Goal: Information Seeking & Learning: Learn about a topic

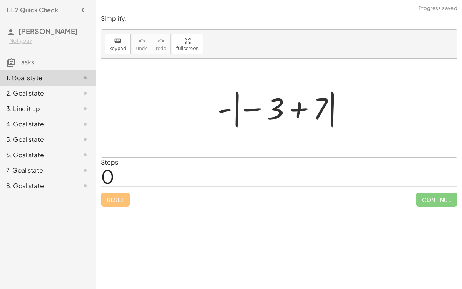
click at [48, 89] on div "2. Goal state" at bounding box center [37, 93] width 62 height 9
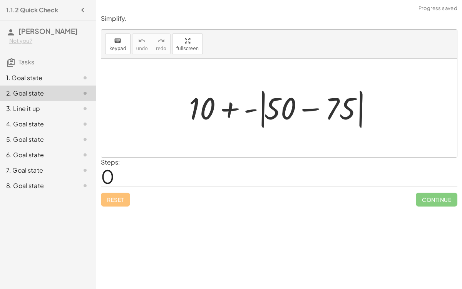
click at [42, 79] on div "1. Goal state" at bounding box center [37, 77] width 62 height 9
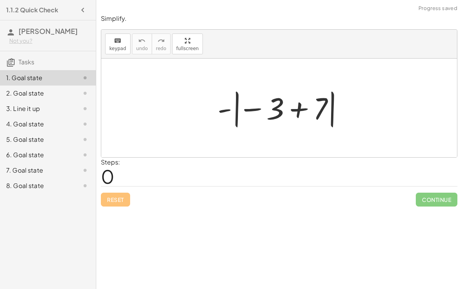
click at [306, 112] on div at bounding box center [282, 108] width 137 height 43
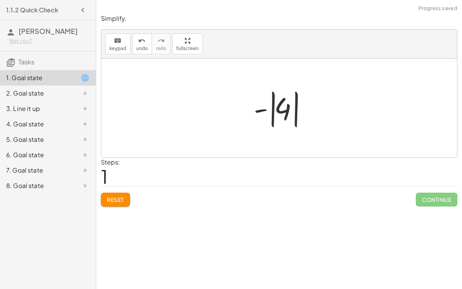
click at [272, 110] on div at bounding box center [282, 108] width 65 height 43
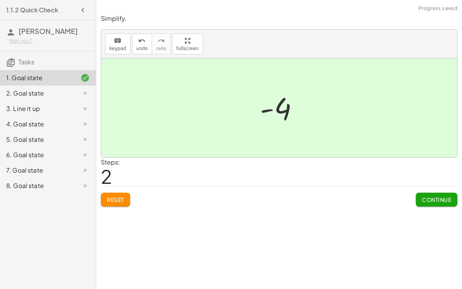
click at [62, 90] on div "2. Goal state" at bounding box center [37, 93] width 62 height 9
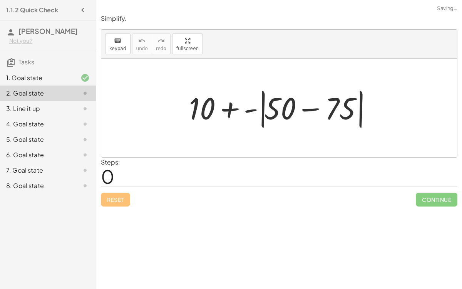
click at [307, 122] on div at bounding box center [282, 108] width 194 height 44
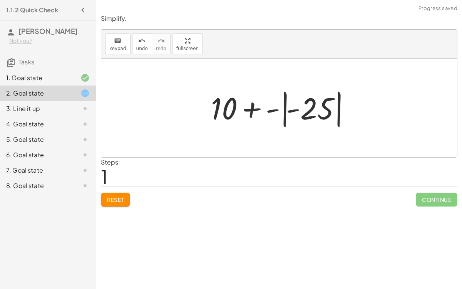
click at [279, 108] on div at bounding box center [282, 108] width 150 height 43
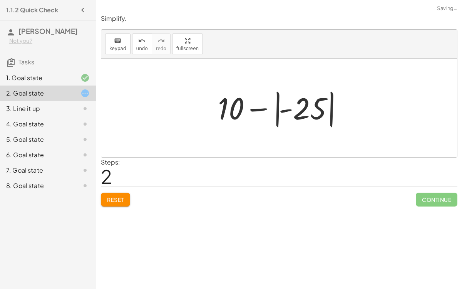
click at [276, 109] on div at bounding box center [282, 108] width 136 height 43
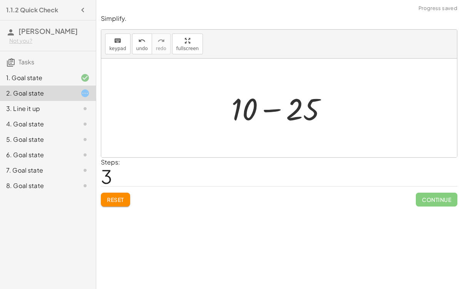
click at [276, 109] on div at bounding box center [281, 108] width 109 height 40
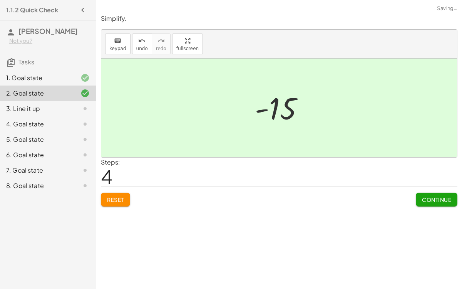
click at [49, 112] on div "3. Line it up" at bounding box center [37, 108] width 62 height 9
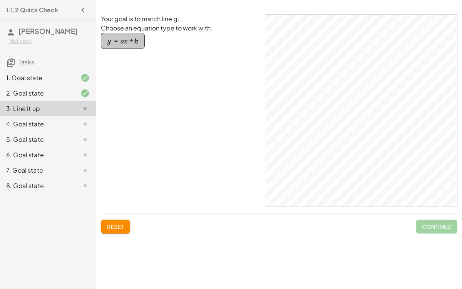
click at [131, 40] on div "button" at bounding box center [122, 41] width 31 height 8
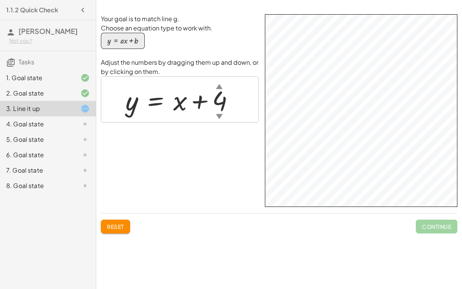
click at [0, 0] on div "Your goal is to match line g. Choose an equation type to work with. y = + · a ·…" at bounding box center [0, 0] width 0 height 0
click at [219, 113] on div "▼" at bounding box center [219, 116] width 7 height 10
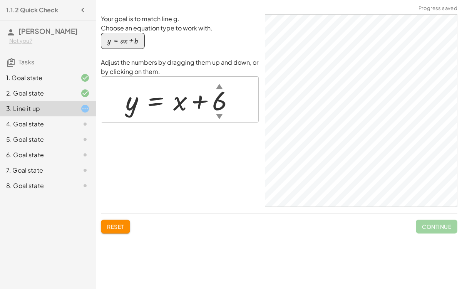
click at [222, 99] on div at bounding box center [183, 99] width 123 height 35
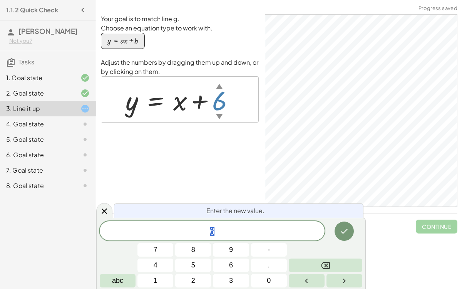
click at [183, 100] on div at bounding box center [183, 99] width 123 height 35
click at [177, 99] on div at bounding box center [183, 99] width 123 height 35
click at [341, 226] on icon "Done" at bounding box center [343, 230] width 9 height 9
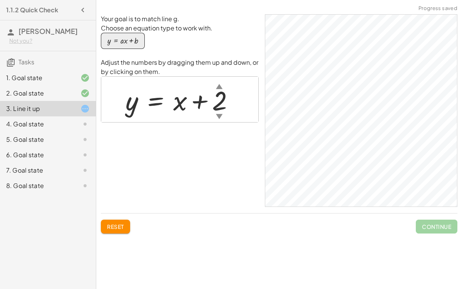
click at [220, 109] on div at bounding box center [183, 99] width 122 height 35
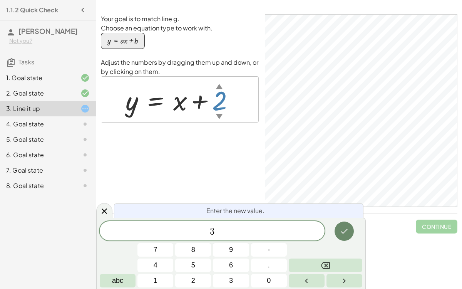
click at [336, 232] on button "Done" at bounding box center [343, 230] width 19 height 19
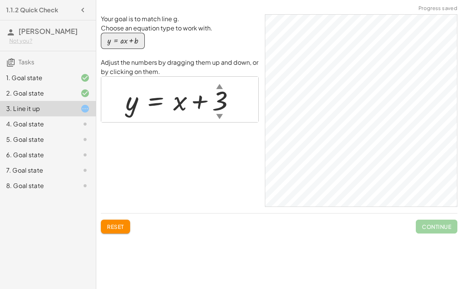
click at [217, 107] on div at bounding box center [183, 99] width 123 height 35
click at [215, 99] on div at bounding box center [183, 99] width 122 height 35
click at [120, 102] on div "y = + x + 2 ▲ ▼" at bounding box center [180, 99] width 132 height 39
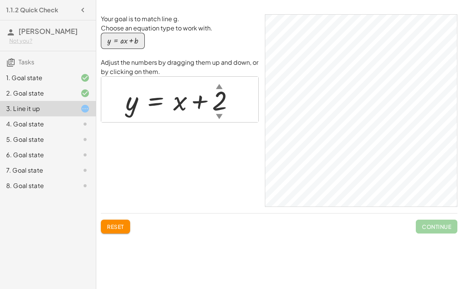
click at [162, 113] on div at bounding box center [183, 99] width 122 height 35
drag, startPoint x: 152, startPoint y: 100, endPoint x: 152, endPoint y: 104, distance: 4.2
click at [152, 104] on div at bounding box center [183, 99] width 122 height 35
drag, startPoint x: 152, startPoint y: 104, endPoint x: 142, endPoint y: 137, distance: 34.5
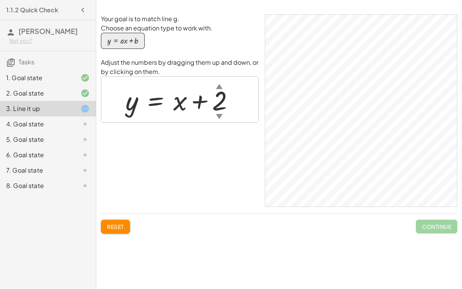
click at [142, 137] on div "Your goal is to match line g. Choose an equation type to work with. y = + · a ·…" at bounding box center [180, 110] width 158 height 192
click at [62, 122] on div "4. Goal state" at bounding box center [37, 123] width 62 height 9
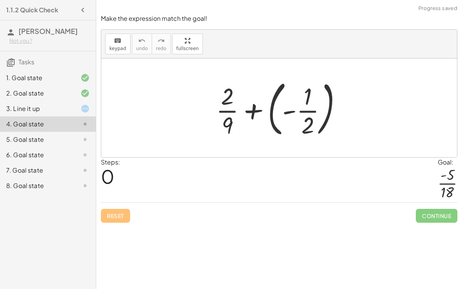
click at [287, 109] on div at bounding box center [282, 108] width 140 height 64
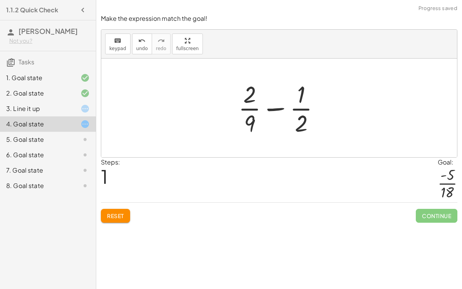
click at [287, 109] on div at bounding box center [281, 107] width 95 height 59
drag, startPoint x: 249, startPoint y: 98, endPoint x: 263, endPoint y: 118, distance: 24.6
click at [263, 118] on div at bounding box center [281, 107] width 95 height 59
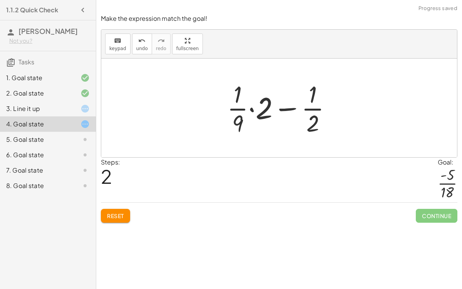
click at [237, 85] on div at bounding box center [282, 107] width 118 height 59
drag, startPoint x: 272, startPoint y: 107, endPoint x: 215, endPoint y: 90, distance: 59.7
click at [215, 90] on div "+ · 2 · 9 + ( - · 1 · 2 ) + · 2 · 9 − · 1 · 2 − · 1 · 2 + · 2 · 9 · 1 · 2 − · ·…" at bounding box center [279, 107] width 128 height 63
click at [132, 42] on button "undo undo" at bounding box center [142, 43] width 20 height 21
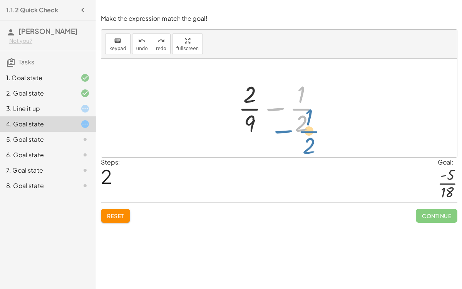
drag, startPoint x: 277, startPoint y: 110, endPoint x: 280, endPoint y: 120, distance: 9.7
click at [280, 120] on div at bounding box center [281, 107] width 95 height 59
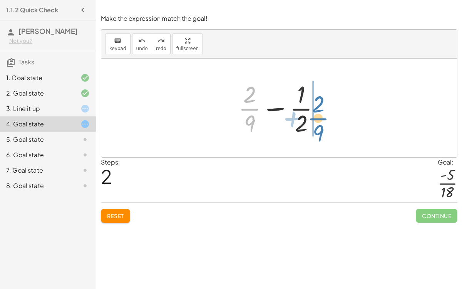
drag, startPoint x: 253, startPoint y: 111, endPoint x: 322, endPoint y: 120, distance: 69.5
click at [322, 120] on div at bounding box center [281, 107] width 95 height 59
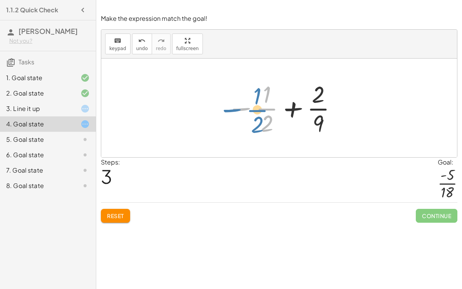
drag, startPoint x: 238, startPoint y: 104, endPoint x: 228, endPoint y: 105, distance: 10.5
click at [228, 105] on div at bounding box center [282, 107] width 119 height 59
click at [268, 102] on div at bounding box center [282, 107] width 119 height 59
drag, startPoint x: 267, startPoint y: 99, endPoint x: 271, endPoint y: 124, distance: 26.1
drag, startPoint x: 264, startPoint y: 96, endPoint x: 263, endPoint y: 130, distance: 33.9
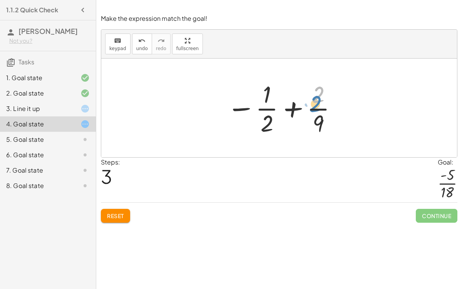
drag, startPoint x: 314, startPoint y: 92, endPoint x: 323, endPoint y: 83, distance: 13.1
click at [323, 83] on div at bounding box center [282, 107] width 119 height 59
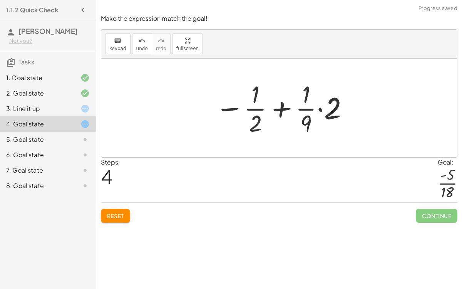
click at [328, 109] on div at bounding box center [282, 107] width 142 height 59
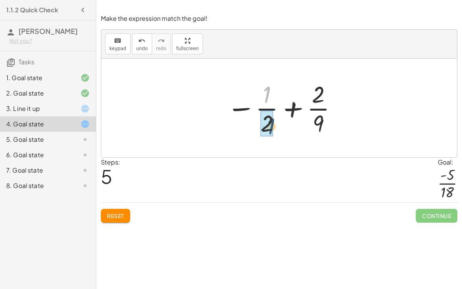
drag, startPoint x: 268, startPoint y: 93, endPoint x: 272, endPoint y: 125, distance: 32.2
drag, startPoint x: 315, startPoint y: 122, endPoint x: 271, endPoint y: 94, distance: 52.2
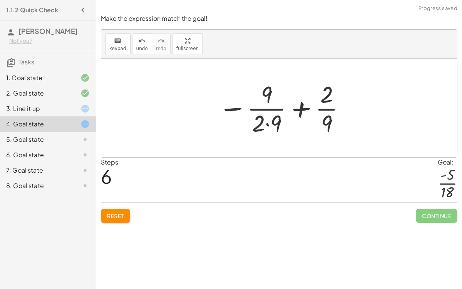
click at [269, 114] on div at bounding box center [281, 107] width 135 height 59
drag, startPoint x: 272, startPoint y: 94, endPoint x: 316, endPoint y: 108, distance: 46.9
click at [316, 108] on div at bounding box center [281, 107] width 135 height 59
click at [266, 124] on div at bounding box center [281, 107] width 135 height 59
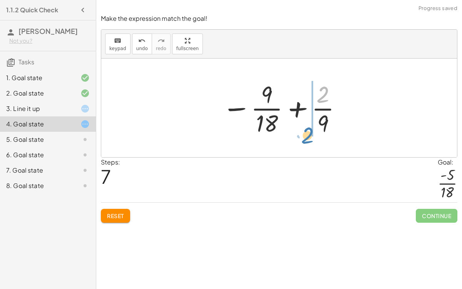
drag, startPoint x: 327, startPoint y: 97, endPoint x: 313, endPoint y: 136, distance: 42.1
click at [313, 136] on div at bounding box center [282, 107] width 128 height 59
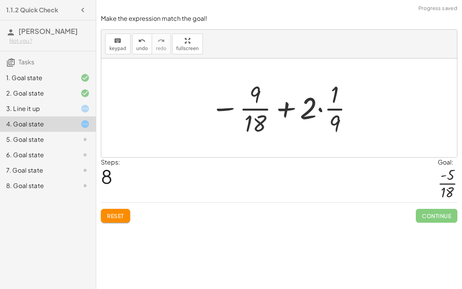
click at [314, 117] on div at bounding box center [282, 107] width 151 height 59
click at [136, 47] on span "undo" at bounding box center [142, 48] width 12 height 5
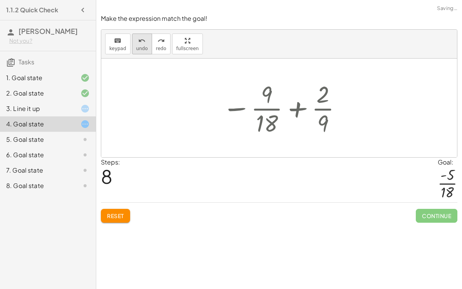
click at [136, 47] on span "undo" at bounding box center [142, 48] width 12 height 5
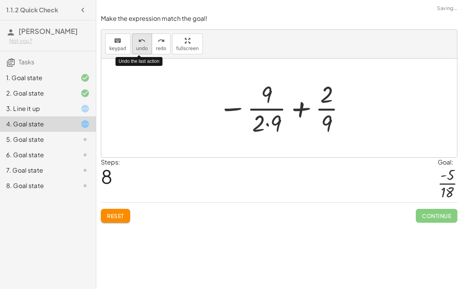
click at [136, 47] on span "undo" at bounding box center [142, 48] width 12 height 5
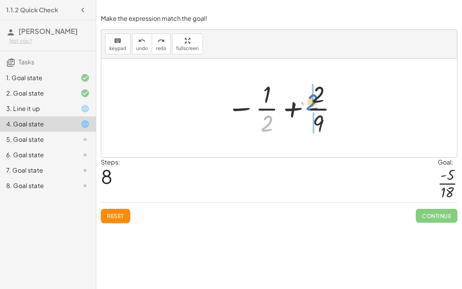
drag, startPoint x: 266, startPoint y: 118, endPoint x: 311, endPoint y: 97, distance: 50.3
click at [311, 97] on div at bounding box center [282, 107] width 119 height 59
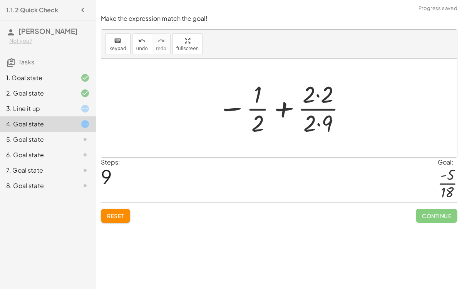
click at [312, 97] on div at bounding box center [282, 107] width 137 height 59
click at [316, 94] on div at bounding box center [282, 107] width 137 height 59
click at [320, 122] on div at bounding box center [281, 107] width 135 height 59
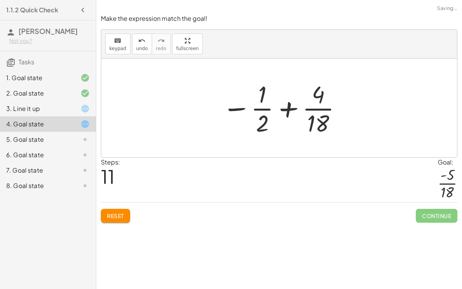
click at [250, 110] on div at bounding box center [282, 107] width 128 height 59
click at [286, 112] on div at bounding box center [282, 107] width 128 height 59
click at [267, 119] on div at bounding box center [282, 107] width 128 height 59
drag, startPoint x: 317, startPoint y: 89, endPoint x: 277, endPoint y: 99, distance: 42.2
click at [277, 99] on div at bounding box center [282, 107] width 128 height 59
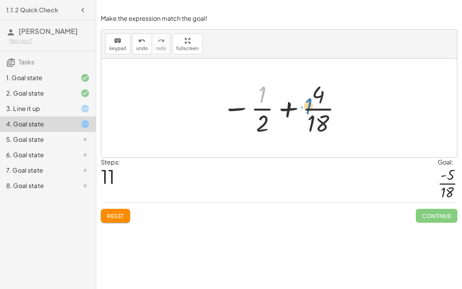
drag, startPoint x: 267, startPoint y: 100, endPoint x: 307, endPoint y: 116, distance: 43.2
click at [307, 116] on div at bounding box center [282, 107] width 128 height 59
drag, startPoint x: 320, startPoint y: 124, endPoint x: 297, endPoint y: 114, distance: 24.5
click at [297, 114] on div at bounding box center [282, 107] width 128 height 59
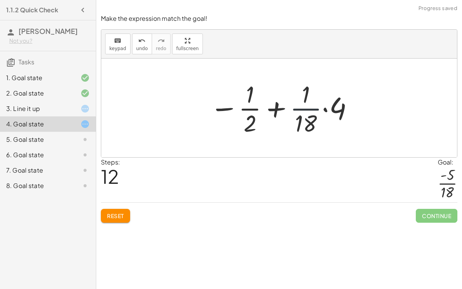
click at [297, 114] on div at bounding box center [282, 107] width 152 height 59
click at [327, 110] on div at bounding box center [282, 107] width 152 height 59
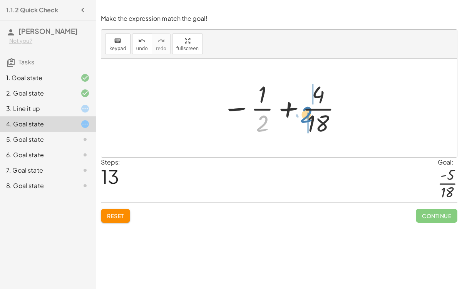
drag, startPoint x: 257, startPoint y: 128, endPoint x: 301, endPoint y: 119, distance: 44.8
click at [301, 119] on div at bounding box center [282, 107] width 128 height 59
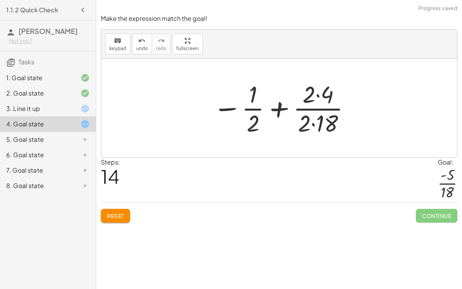
click at [301, 119] on div at bounding box center [282, 107] width 146 height 59
click at [112, 217] on span "Reset" at bounding box center [115, 215] width 17 height 7
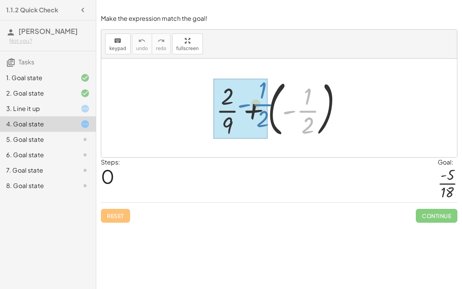
drag, startPoint x: 302, startPoint y: 115, endPoint x: 257, endPoint y: 108, distance: 45.9
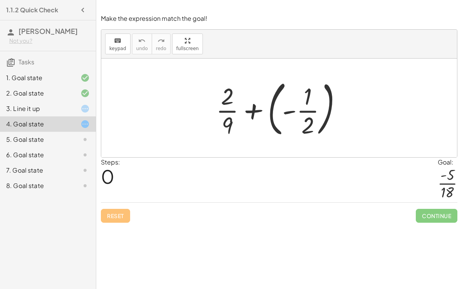
click at [293, 115] on div at bounding box center [282, 108] width 140 height 64
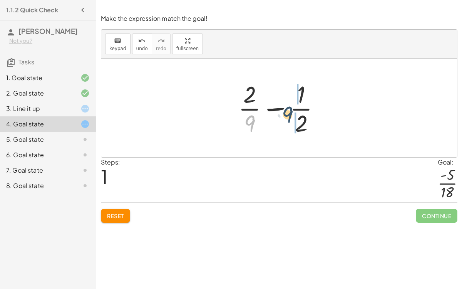
drag, startPoint x: 252, startPoint y: 122, endPoint x: 296, endPoint y: 117, distance: 43.4
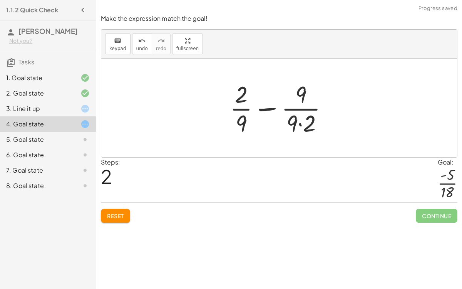
click at [300, 119] on div at bounding box center [282, 107] width 112 height 59
click at [306, 98] on div at bounding box center [282, 107] width 105 height 59
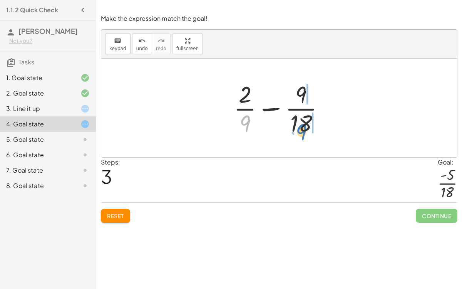
drag, startPoint x: 247, startPoint y: 124, endPoint x: 303, endPoint y: 132, distance: 56.8
click at [303, 132] on div at bounding box center [282, 107] width 105 height 59
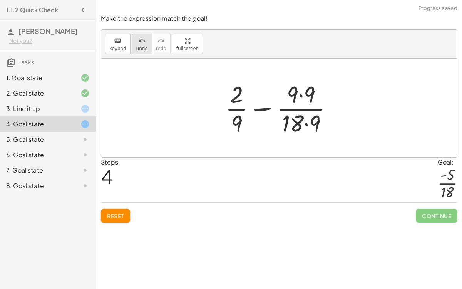
click at [140, 47] on span "undo" at bounding box center [142, 48] width 12 height 5
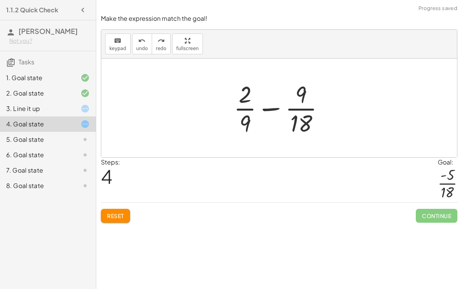
click at [42, 137] on div "5. Goal state" at bounding box center [37, 139] width 62 height 9
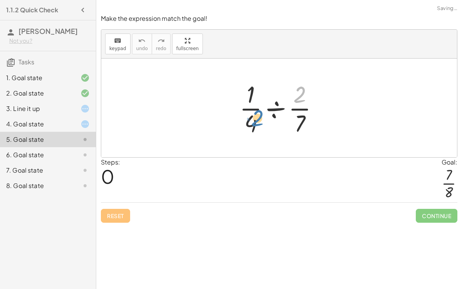
drag, startPoint x: 299, startPoint y: 95, endPoint x: 256, endPoint y: 119, distance: 48.2
click at [256, 119] on div at bounding box center [282, 107] width 93 height 59
drag, startPoint x: 256, startPoint y: 121, endPoint x: 262, endPoint y: 107, distance: 15.2
click at [262, 107] on div at bounding box center [282, 107] width 93 height 59
click at [272, 111] on div at bounding box center [282, 107] width 93 height 59
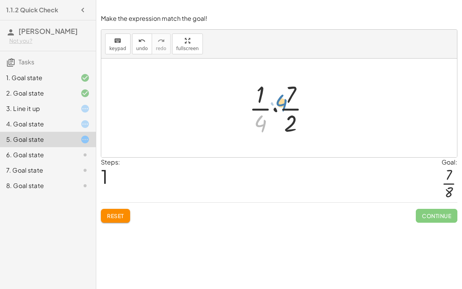
drag, startPoint x: 264, startPoint y: 122, endPoint x: 284, endPoint y: 102, distance: 28.3
click at [284, 102] on div at bounding box center [282, 107] width 74 height 59
click at [276, 112] on div at bounding box center [282, 107] width 74 height 59
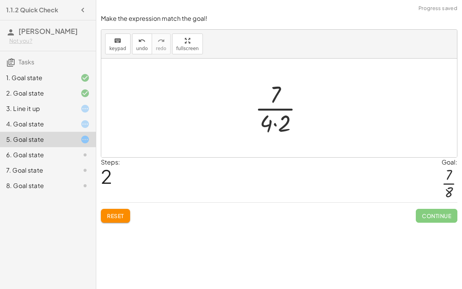
click at [275, 129] on div at bounding box center [282, 107] width 62 height 59
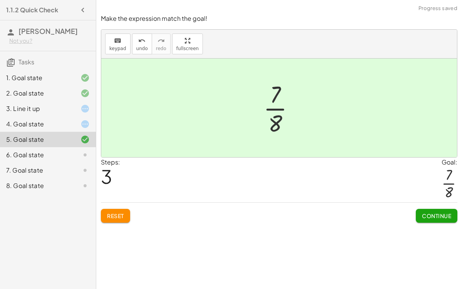
click at [66, 154] on div "6. Goal state" at bounding box center [37, 154] width 62 height 9
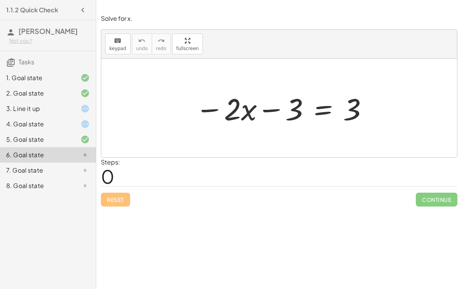
click at [292, 105] on div at bounding box center [281, 108] width 181 height 40
click at [232, 110] on div at bounding box center [281, 108] width 181 height 40
click at [317, 110] on div at bounding box center [281, 108] width 181 height 40
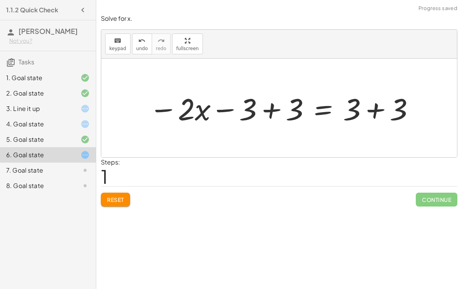
click at [360, 103] on div at bounding box center [282, 108] width 274 height 40
click at [288, 109] on div at bounding box center [282, 108] width 274 height 40
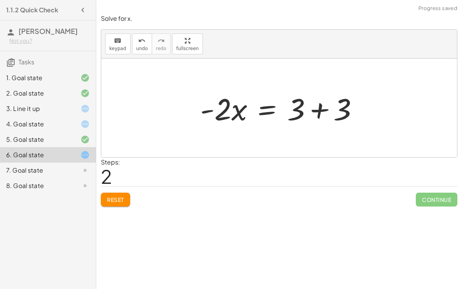
click at [325, 105] on div at bounding box center [282, 108] width 172 height 40
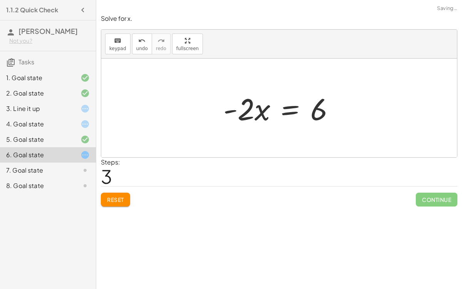
click at [279, 106] on div at bounding box center [281, 108] width 125 height 40
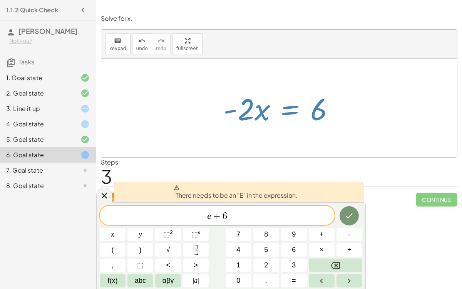
click at [214, 210] on span "e + 6 ​" at bounding box center [217, 215] width 235 height 11
click at [106, 193] on icon at bounding box center [104, 195] width 5 height 5
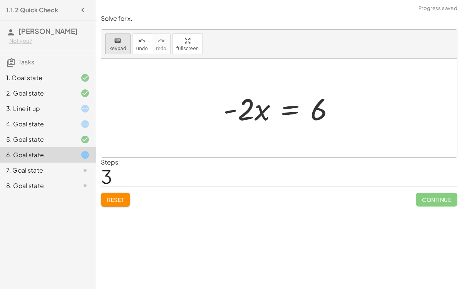
click at [115, 47] on span "keypad" at bounding box center [117, 48] width 17 height 5
click at [117, 47] on span "keypad" at bounding box center [117, 48] width 17 height 5
click at [283, 113] on div at bounding box center [281, 108] width 125 height 40
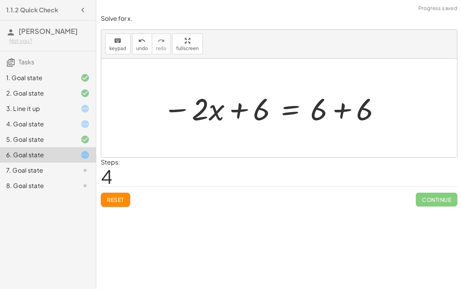
click at [337, 110] on div at bounding box center [272, 108] width 226 height 40
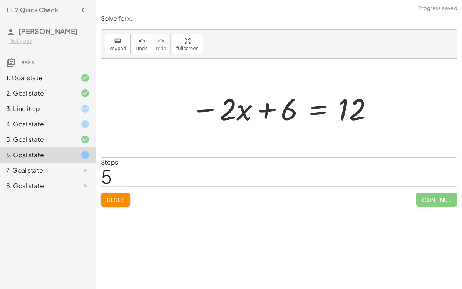
click at [289, 101] on div at bounding box center [282, 108] width 191 height 40
click at [138, 44] on icon "undo" at bounding box center [141, 40] width 7 height 9
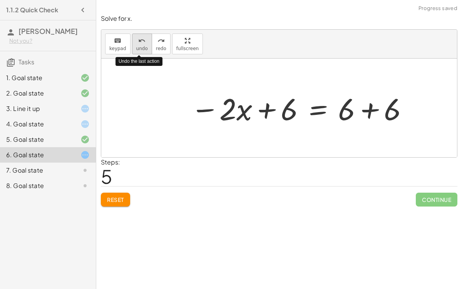
click at [138, 44] on icon "undo" at bounding box center [141, 40] width 7 height 9
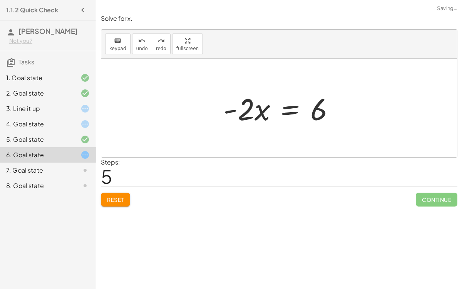
click at [243, 104] on div at bounding box center [281, 108] width 125 height 40
drag, startPoint x: 256, startPoint y: 112, endPoint x: 218, endPoint y: 105, distance: 38.7
click at [218, 105] on div "− · 2 · x − 3 = 3 − · 2 · x − 3 + 3 = + 3 + 3 − · 2 · x + 0 = + 3 + 3 · - 2 · x…" at bounding box center [279, 107] width 135 height 43
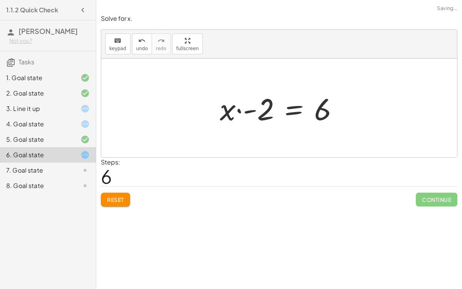
click at [260, 110] on div at bounding box center [282, 108] width 132 height 40
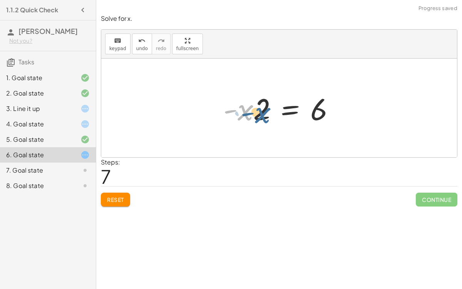
drag, startPoint x: 248, startPoint y: 112, endPoint x: 263, endPoint y: 114, distance: 15.1
click at [263, 114] on div at bounding box center [281, 108] width 125 height 40
drag, startPoint x: 260, startPoint y: 115, endPoint x: 316, endPoint y: 128, distance: 57.0
click at [316, 128] on div "− · 2 · x − 3 = 3 − · 2 · x − 3 + 3 = + 3 + 3 − · 2 · x + 0 = + 3 + 3 · - 2 · x…" at bounding box center [279, 107] width 135 height 43
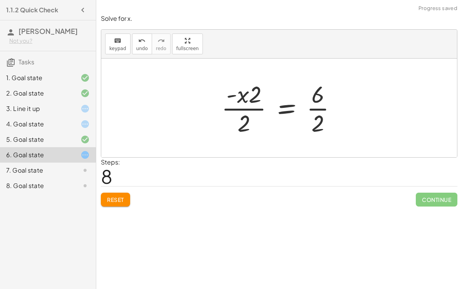
click at [256, 103] on div at bounding box center [281, 107] width 129 height 59
click at [322, 106] on div at bounding box center [281, 107] width 129 height 59
click at [257, 111] on div at bounding box center [282, 107] width 124 height 59
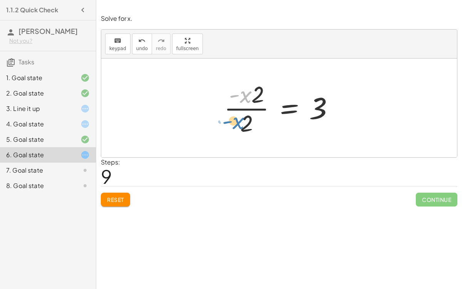
drag, startPoint x: 245, startPoint y: 95, endPoint x: 238, endPoint y: 122, distance: 27.1
click at [238, 122] on div at bounding box center [282, 107] width 124 height 59
drag, startPoint x: 254, startPoint y: 95, endPoint x: 249, endPoint y: 124, distance: 29.4
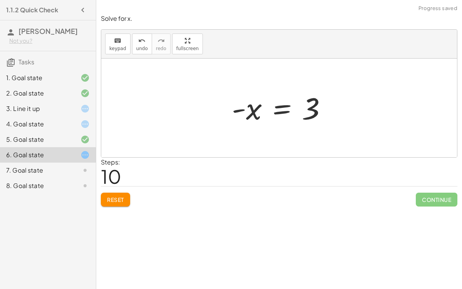
click at [298, 104] on div at bounding box center [282, 108] width 109 height 38
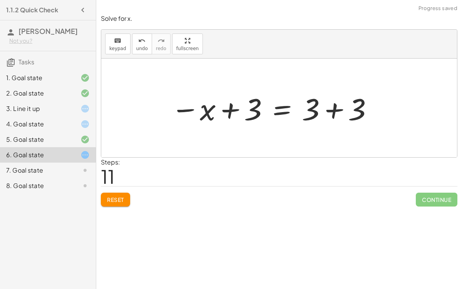
click at [352, 96] on div at bounding box center [272, 108] width 211 height 40
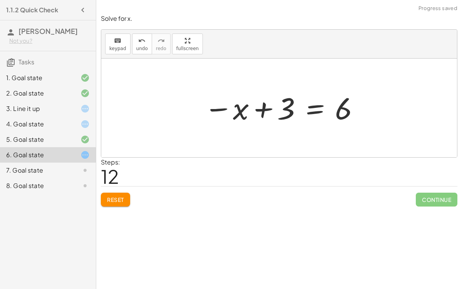
click at [277, 107] on div at bounding box center [282, 108] width 164 height 38
drag, startPoint x: 242, startPoint y: 106, endPoint x: 252, endPoint y: 120, distance: 16.6
click at [252, 120] on div at bounding box center [282, 108] width 164 height 38
click at [284, 105] on div at bounding box center [282, 108] width 164 height 38
click at [142, 38] on div "undo" at bounding box center [142, 40] width 12 height 9
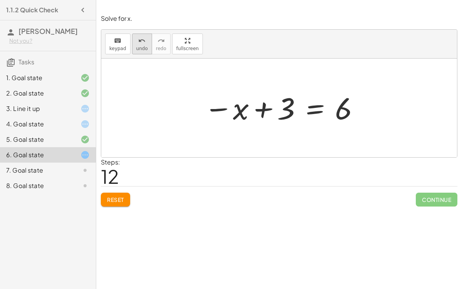
click at [142, 38] on div "undo" at bounding box center [142, 40] width 12 height 9
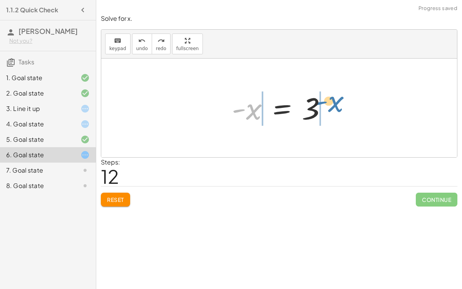
drag, startPoint x: 255, startPoint y: 111, endPoint x: 336, endPoint y: 104, distance: 81.1
click at [336, 104] on div at bounding box center [282, 108] width 109 height 38
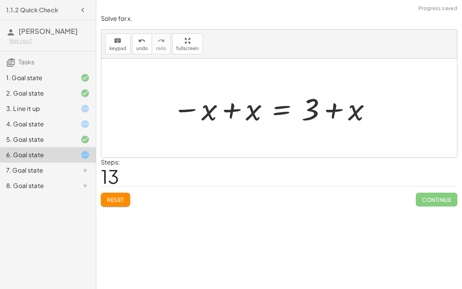
click at [240, 102] on div at bounding box center [272, 108] width 207 height 40
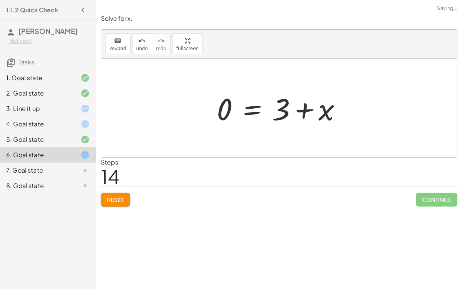
click at [297, 103] on div at bounding box center [282, 108] width 139 height 40
click at [309, 108] on div at bounding box center [282, 108] width 139 height 40
drag, startPoint x: 276, startPoint y: 106, endPoint x: 233, endPoint y: 113, distance: 42.8
click at [233, 113] on div at bounding box center [282, 108] width 139 height 40
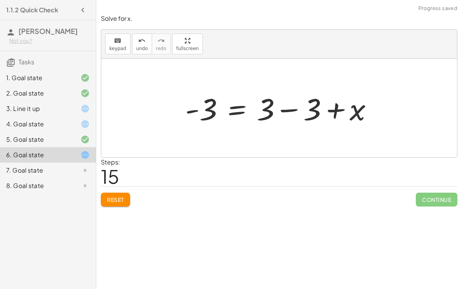
click at [277, 105] on div at bounding box center [281, 108] width 201 height 40
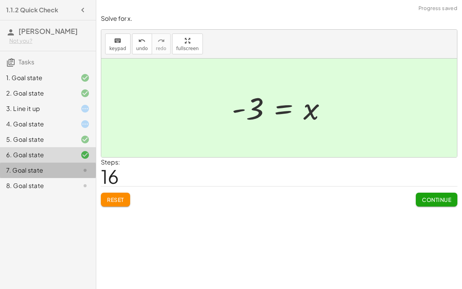
click at [50, 170] on div "7. Goal state" at bounding box center [37, 169] width 62 height 9
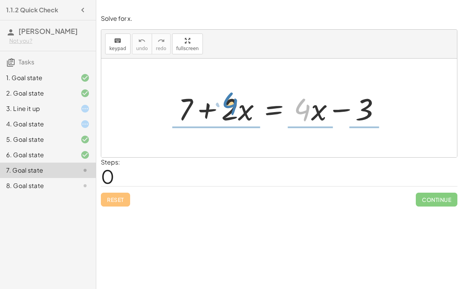
drag, startPoint x: 302, startPoint y: 104, endPoint x: 230, endPoint y: 97, distance: 72.6
click at [230, 97] on div at bounding box center [282, 108] width 216 height 40
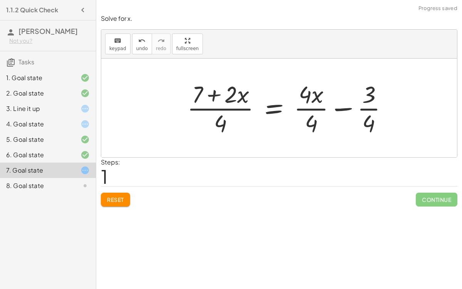
click at [363, 115] on div at bounding box center [290, 107] width 214 height 59
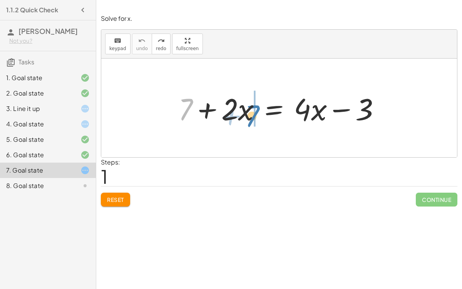
drag, startPoint x: 186, startPoint y: 102, endPoint x: 255, endPoint y: 109, distance: 69.2
click at [255, 109] on div at bounding box center [282, 108] width 216 height 40
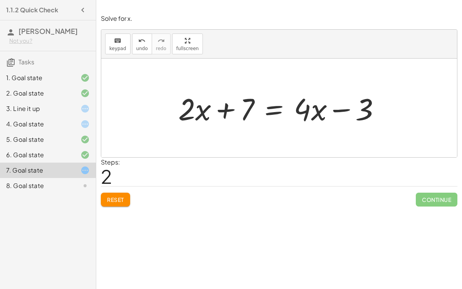
click at [268, 110] on div at bounding box center [282, 108] width 216 height 40
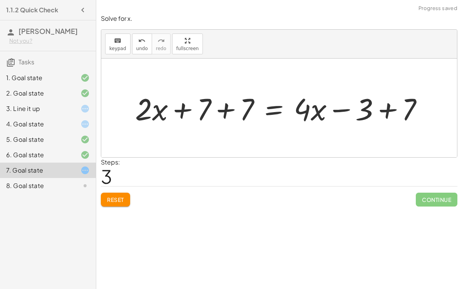
click at [380, 115] on div at bounding box center [282, 108] width 302 height 40
click at [207, 105] on div at bounding box center [260, 108] width 258 height 40
click at [194, 100] on div at bounding box center [260, 108] width 258 height 40
click at [217, 106] on div at bounding box center [260, 108] width 258 height 40
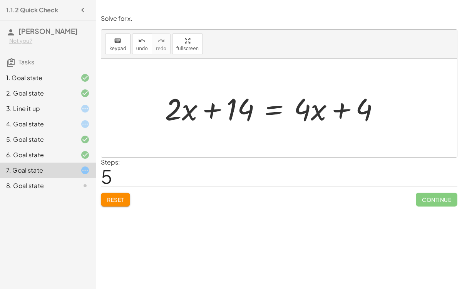
click at [301, 108] on div at bounding box center [275, 108] width 229 height 40
click at [112, 40] on div "keyboard" at bounding box center [117, 40] width 17 height 9
click at [123, 38] on div "keyboard" at bounding box center [117, 40] width 17 height 9
drag, startPoint x: 307, startPoint y: 112, endPoint x: 364, endPoint y: 129, distance: 58.7
click at [364, 129] on div "+ 7 + · 2 · x = + · 4 · x − 3 + · 2 · x + 7 = + · 4 · x − 3 + · 2 · x + 7 + 7 =…" at bounding box center [279, 107] width 356 height 99
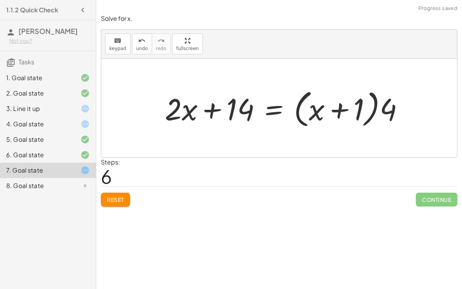
click at [382, 103] on div at bounding box center [287, 108] width 253 height 44
click at [358, 108] on div at bounding box center [287, 108] width 253 height 44
click at [362, 111] on div at bounding box center [287, 108] width 253 height 44
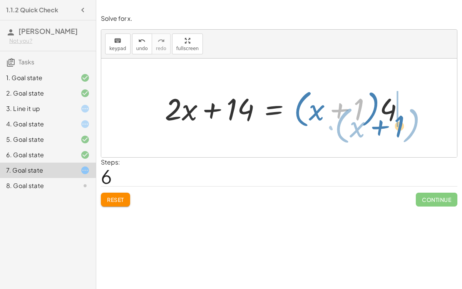
drag, startPoint x: 357, startPoint y: 109, endPoint x: 396, endPoint y: 122, distance: 41.3
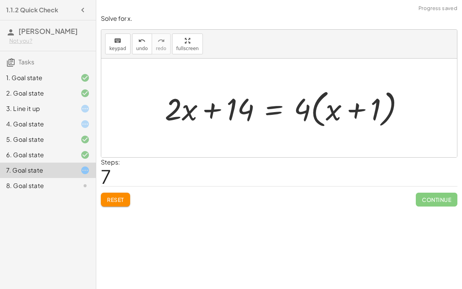
click at [326, 95] on div at bounding box center [287, 108] width 253 height 44
drag, startPoint x: 241, startPoint y: 111, endPoint x: 204, endPoint y: 110, distance: 37.0
click at [204, 110] on div at bounding box center [287, 108] width 253 height 44
drag, startPoint x: 194, startPoint y: 115, endPoint x: 168, endPoint y: 118, distance: 26.0
click at [168, 118] on div at bounding box center [287, 108] width 253 height 44
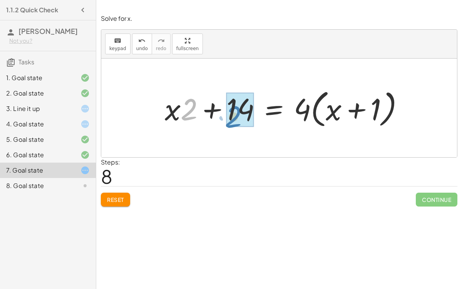
drag, startPoint x: 185, startPoint y: 115, endPoint x: 229, endPoint y: 122, distance: 44.4
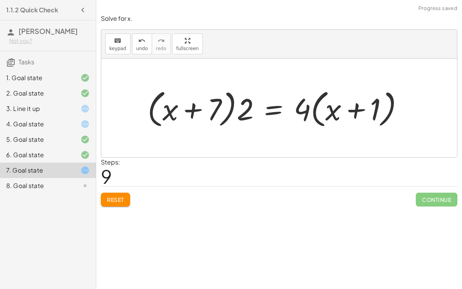
click at [231, 110] on div at bounding box center [279, 108] width 270 height 44
drag, startPoint x: 304, startPoint y: 107, endPoint x: 331, endPoint y: 114, distance: 27.8
click at [331, 114] on div at bounding box center [279, 108] width 270 height 44
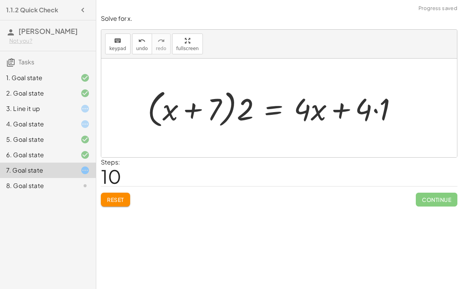
click at [365, 108] on div at bounding box center [276, 108] width 264 height 44
click at [376, 110] on div at bounding box center [276, 108] width 264 height 44
drag, startPoint x: 247, startPoint y: 106, endPoint x: 220, endPoint y: 107, distance: 27.7
click at [220, 107] on div at bounding box center [267, 108] width 246 height 44
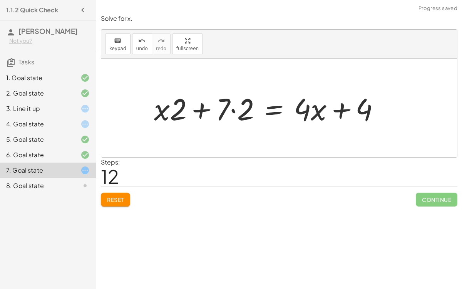
click at [220, 107] on div at bounding box center [269, 108] width 239 height 40
click at [235, 112] on div at bounding box center [269, 108] width 239 height 40
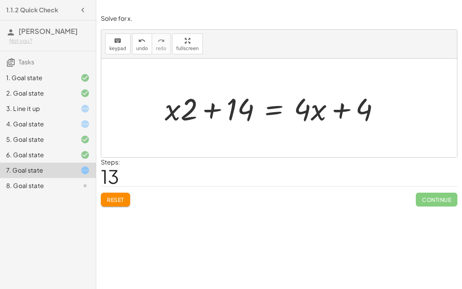
click at [121, 193] on button "Reset" at bounding box center [115, 199] width 29 height 14
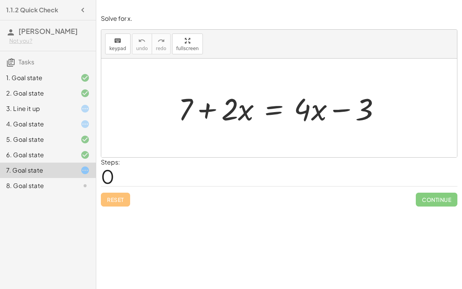
click at [269, 114] on div at bounding box center [282, 108] width 216 height 40
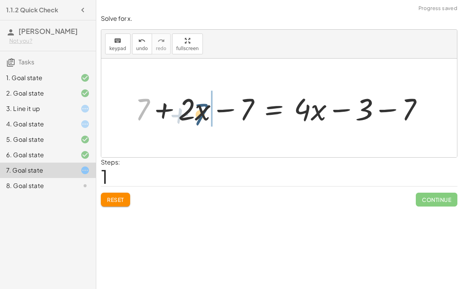
drag, startPoint x: 147, startPoint y: 102, endPoint x: 205, endPoint y: 107, distance: 58.7
click at [205, 107] on div at bounding box center [282, 108] width 302 height 40
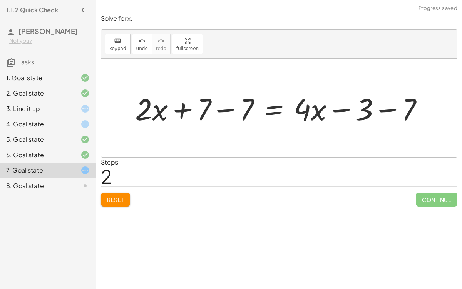
click at [377, 105] on div at bounding box center [282, 108] width 302 height 40
click at [212, 98] on div at bounding box center [264, 108] width 267 height 40
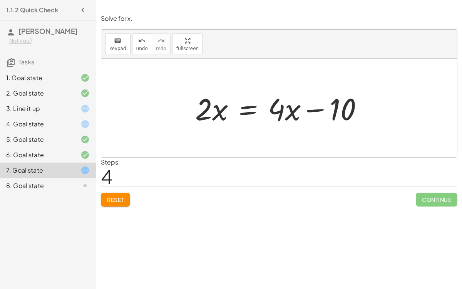
click at [321, 108] on div at bounding box center [281, 108] width 181 height 40
drag, startPoint x: 281, startPoint y: 105, endPoint x: 341, endPoint y: 118, distance: 62.0
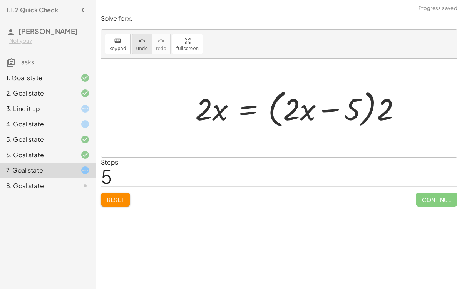
click at [140, 34] on button "undo undo" at bounding box center [142, 43] width 20 height 21
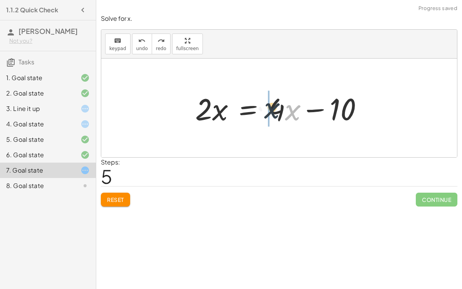
drag, startPoint x: 294, startPoint y: 112, endPoint x: 273, endPoint y: 110, distance: 21.6
click at [273, 110] on div at bounding box center [281, 108] width 181 height 40
drag, startPoint x: 291, startPoint y: 112, endPoint x: 284, endPoint y: 115, distance: 7.2
click at [284, 115] on div at bounding box center [281, 108] width 181 height 40
drag, startPoint x: 279, startPoint y: 115, endPoint x: 284, endPoint y: 98, distance: 17.7
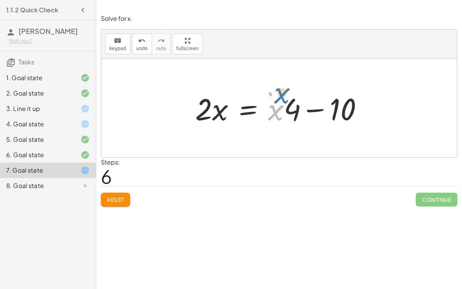
click at [284, 98] on div at bounding box center [281, 108] width 181 height 40
drag, startPoint x: 215, startPoint y: 111, endPoint x: 209, endPoint y: 102, distance: 11.3
click at [209, 102] on div at bounding box center [281, 108] width 181 height 40
drag, startPoint x: 214, startPoint y: 109, endPoint x: 216, endPoint y: 115, distance: 6.7
click at [216, 115] on div at bounding box center [281, 108] width 181 height 40
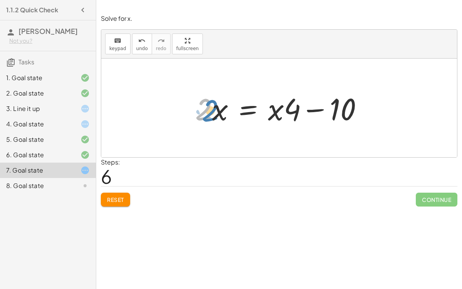
drag, startPoint x: 208, startPoint y: 116, endPoint x: 214, endPoint y: 117, distance: 5.8
click at [214, 117] on div at bounding box center [281, 108] width 181 height 40
drag, startPoint x: 222, startPoint y: 117, endPoint x: 232, endPoint y: 147, distance: 32.0
click at [232, 147] on div "+ 7 + · 2 · x = + · 4 · x − 3 + 7 + · 2 · x − 7 = + · 4 · x − 3 − 7 + · 2 · x +…" at bounding box center [279, 107] width 356 height 99
click at [232, 147] on div at bounding box center [279, 107] width 356 height 99
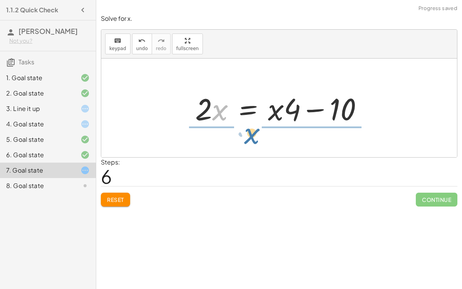
drag, startPoint x: 215, startPoint y: 113, endPoint x: 248, endPoint y: 136, distance: 40.4
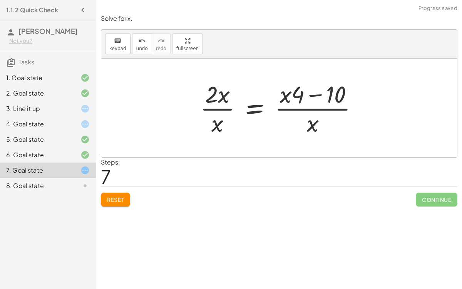
click at [301, 117] on div at bounding box center [281, 107] width 171 height 59
click at [313, 125] on div at bounding box center [281, 107] width 171 height 59
click at [220, 92] on div at bounding box center [281, 107] width 171 height 59
click at [215, 107] on div at bounding box center [281, 107] width 171 height 59
click at [132, 36] on button "undo undo" at bounding box center [142, 43] width 20 height 21
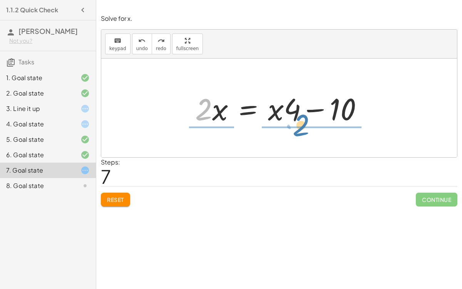
drag, startPoint x: 201, startPoint y: 110, endPoint x: 298, endPoint y: 125, distance: 98.6
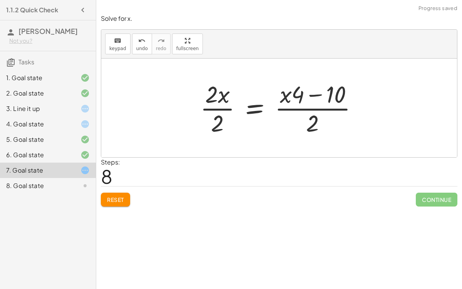
click at [300, 100] on div at bounding box center [281, 107] width 171 height 59
click at [326, 99] on div at bounding box center [281, 107] width 171 height 59
drag, startPoint x: 339, startPoint y: 91, endPoint x: 300, endPoint y: 88, distance: 39.4
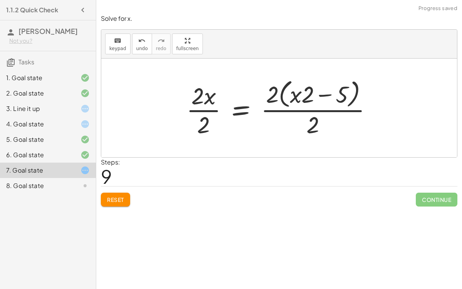
click at [307, 95] on div at bounding box center [282, 107] width 200 height 63
click at [275, 100] on div at bounding box center [282, 107] width 200 height 63
click at [138, 38] on icon "undo" at bounding box center [141, 40] width 7 height 9
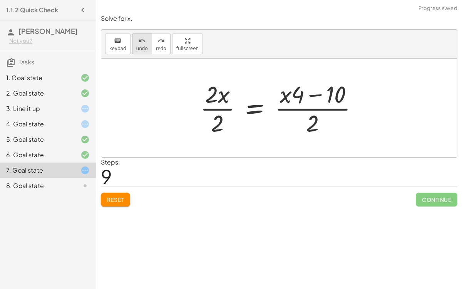
click at [144, 47] on span "undo" at bounding box center [142, 48] width 12 height 5
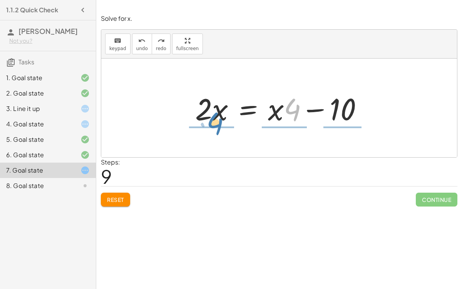
drag, startPoint x: 293, startPoint y: 101, endPoint x: 215, endPoint y: 114, distance: 79.2
click at [215, 114] on div at bounding box center [281, 108] width 181 height 40
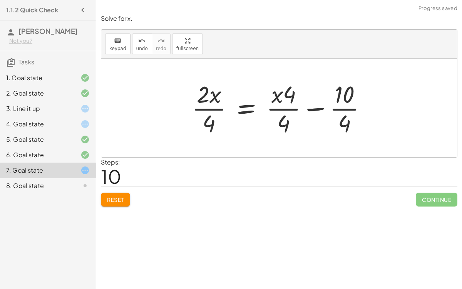
click at [351, 111] on div at bounding box center [282, 107] width 189 height 59
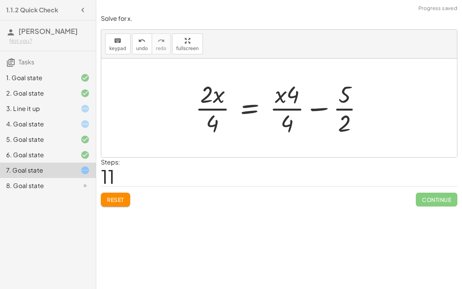
click at [347, 108] on div at bounding box center [282, 107] width 182 height 59
click at [287, 136] on div at bounding box center [282, 107] width 182 height 59
click at [284, 102] on div at bounding box center [282, 107] width 182 height 59
click at [206, 102] on div at bounding box center [282, 107] width 182 height 59
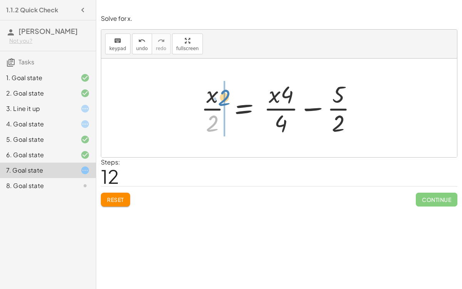
drag, startPoint x: 214, startPoint y: 118, endPoint x: 226, endPoint y: 92, distance: 28.4
click at [226, 92] on div at bounding box center [282, 107] width 170 height 59
click at [209, 112] on div at bounding box center [274, 107] width 185 height 59
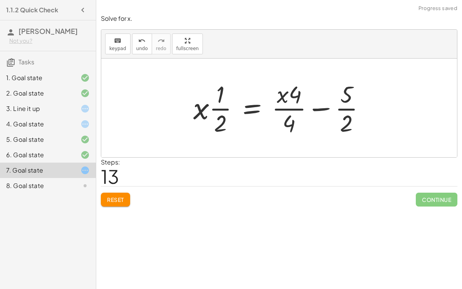
click at [295, 122] on div at bounding box center [281, 107] width 185 height 59
click at [349, 99] on div at bounding box center [281, 107] width 185 height 59
drag, startPoint x: 289, startPoint y: 121, endPoint x: 296, endPoint y: 86, distance: 36.2
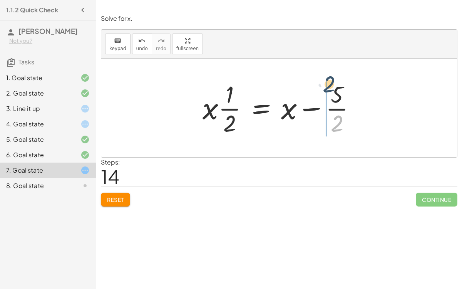
drag, startPoint x: 332, startPoint y: 116, endPoint x: 324, endPoint y: 77, distance: 39.6
click at [324, 77] on div "+ 7 + · 2 · x = + · 4 · x − 3 + 7 + · 2 · x − 7 = + · 4 · x − 3 − 7 + · 2 · x +…" at bounding box center [279, 107] width 177 height 63
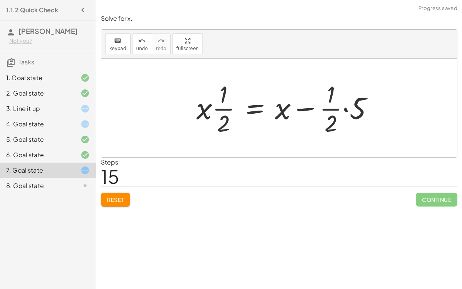
click at [353, 112] on div at bounding box center [287, 107] width 191 height 59
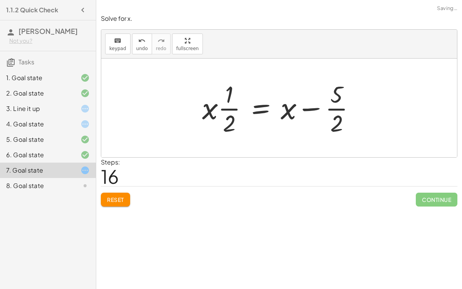
click at [333, 121] on div at bounding box center [281, 107] width 167 height 59
drag, startPoint x: 230, startPoint y: 103, endPoint x: 238, endPoint y: 129, distance: 26.9
click at [238, 129] on div at bounding box center [282, 107] width 167 height 59
drag, startPoint x: 231, startPoint y: 127, endPoint x: 217, endPoint y: 104, distance: 26.6
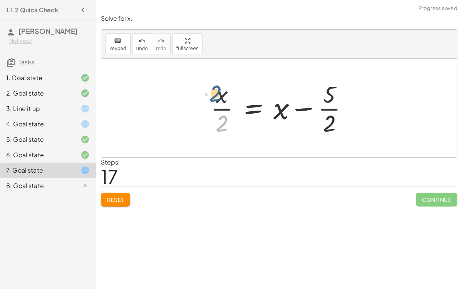
drag, startPoint x: 223, startPoint y: 120, endPoint x: 219, endPoint y: 90, distance: 30.3
click at [219, 90] on div at bounding box center [282, 107] width 151 height 59
drag, startPoint x: 225, startPoint y: 120, endPoint x: 210, endPoint y: 106, distance: 20.7
click at [210, 106] on div at bounding box center [282, 107] width 151 height 59
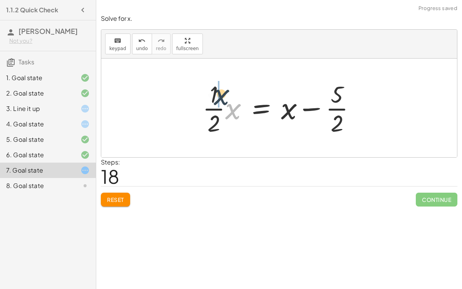
drag, startPoint x: 235, startPoint y: 114, endPoint x: 212, endPoint y: 95, distance: 29.3
click at [212, 95] on div at bounding box center [282, 107] width 167 height 59
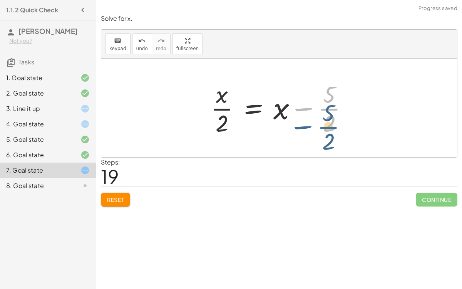
drag, startPoint x: 327, startPoint y: 102, endPoint x: 328, endPoint y: 108, distance: 6.6
click at [328, 108] on div at bounding box center [282, 107] width 151 height 59
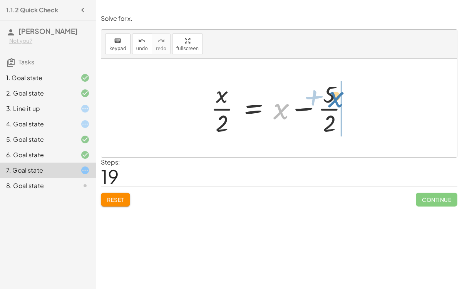
drag, startPoint x: 283, startPoint y: 112, endPoint x: 338, endPoint y: 100, distance: 55.8
click at [338, 100] on div at bounding box center [282, 107] width 151 height 59
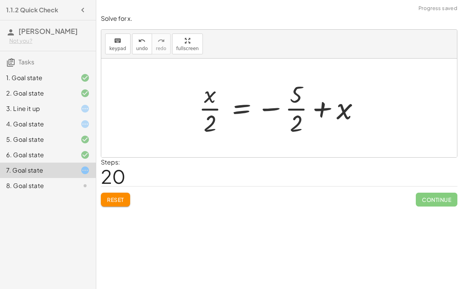
click at [318, 112] on div at bounding box center [282, 107] width 175 height 59
drag, startPoint x: 297, startPoint y: 122, endPoint x: 286, endPoint y: 100, distance: 25.5
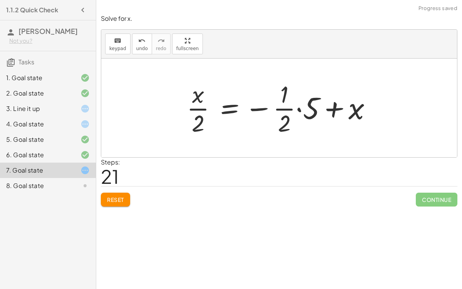
click at [306, 115] on div at bounding box center [282, 107] width 199 height 59
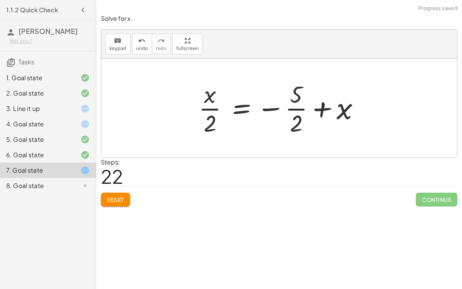
click at [66, 182] on div "8. Goal state" at bounding box center [37, 185] width 62 height 9
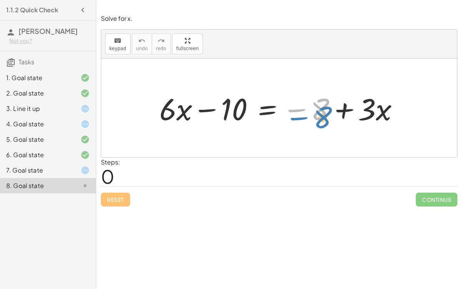
drag, startPoint x: 322, startPoint y: 103, endPoint x: 324, endPoint y: 112, distance: 9.1
click at [324, 112] on div at bounding box center [281, 108] width 253 height 40
click at [332, 113] on div at bounding box center [281, 108] width 253 height 40
click at [214, 111] on div at bounding box center [281, 108] width 253 height 40
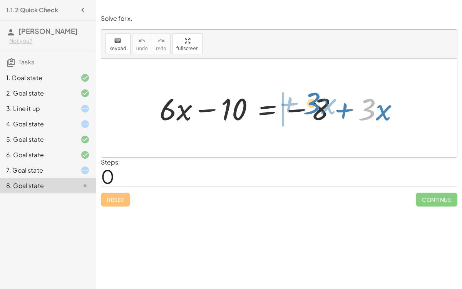
drag, startPoint x: 367, startPoint y: 112, endPoint x: 312, endPoint y: 105, distance: 55.4
click at [312, 105] on div at bounding box center [281, 108] width 253 height 40
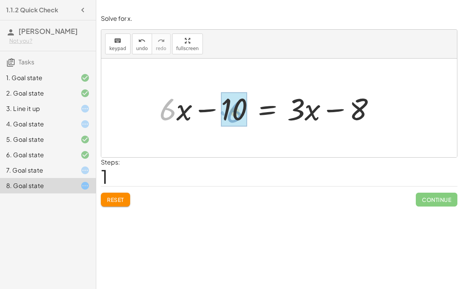
drag, startPoint x: 167, startPoint y: 112, endPoint x: 234, endPoint y: 114, distance: 67.0
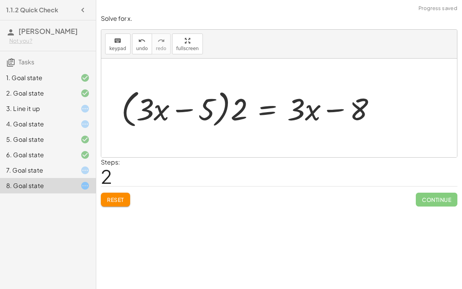
click at [225, 110] on div at bounding box center [251, 108] width 268 height 44
click at [141, 52] on button "undo undo" at bounding box center [142, 43] width 20 height 21
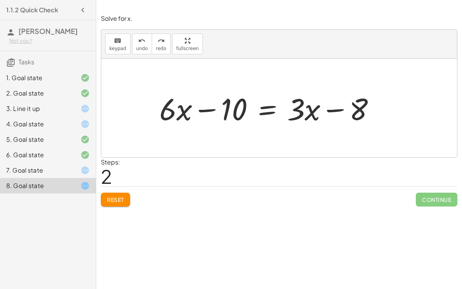
click at [122, 189] on div "Reset Continue" at bounding box center [279, 196] width 356 height 20
click at [122, 196] on span "Reset" at bounding box center [115, 199] width 17 height 7
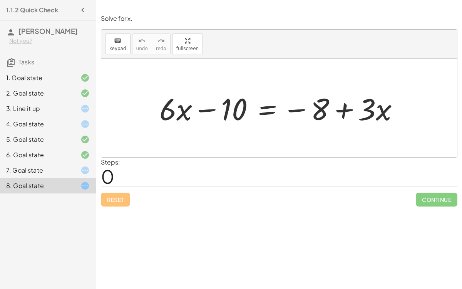
click at [267, 106] on div at bounding box center [281, 108] width 253 height 40
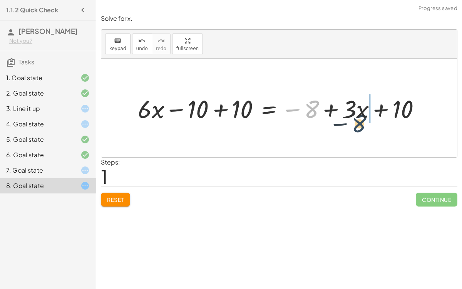
drag, startPoint x: 311, startPoint y: 109, endPoint x: 355, endPoint y: 124, distance: 46.4
drag, startPoint x: 313, startPoint y: 109, endPoint x: 376, endPoint y: 107, distance: 62.8
click at [376, 107] on div at bounding box center [282, 108] width 296 height 33
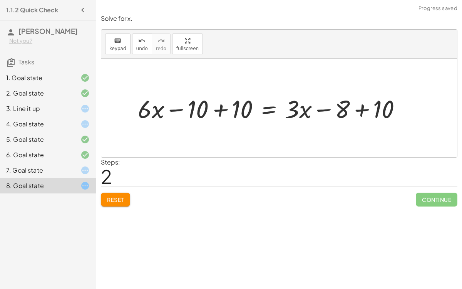
click at [357, 110] on div at bounding box center [272, 108] width 277 height 33
click at [205, 107] on div at bounding box center [250, 108] width 232 height 33
click at [232, 122] on div at bounding box center [250, 108] width 232 height 33
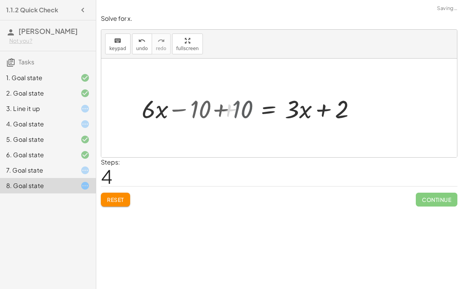
click at [232, 122] on div at bounding box center [294, 108] width 144 height 33
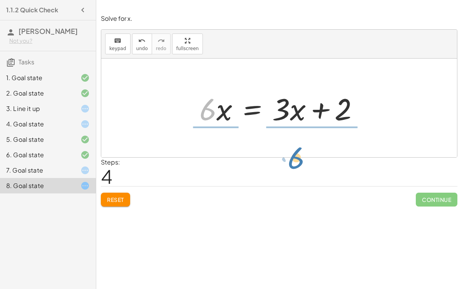
drag, startPoint x: 210, startPoint y: 110, endPoint x: 298, endPoint y: 159, distance: 100.9
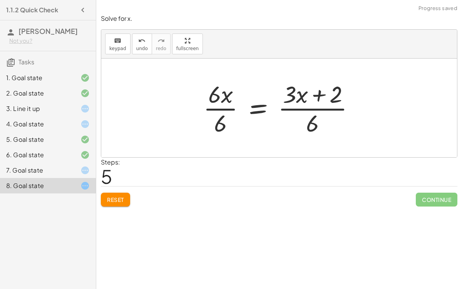
click at [214, 115] on div at bounding box center [281, 107] width 165 height 59
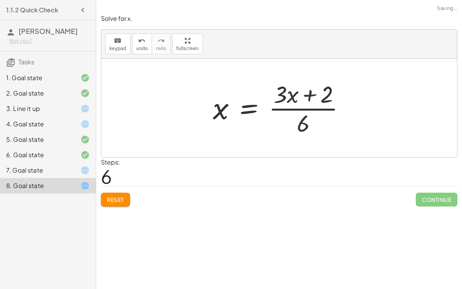
click at [294, 114] on div at bounding box center [282, 107] width 146 height 59
drag, startPoint x: 325, startPoint y: 102, endPoint x: 299, endPoint y: 131, distance: 38.7
click at [299, 131] on div at bounding box center [282, 107] width 146 height 59
drag, startPoint x: 299, startPoint y: 131, endPoint x: 321, endPoint y: 99, distance: 38.3
click at [321, 99] on div at bounding box center [282, 107] width 146 height 59
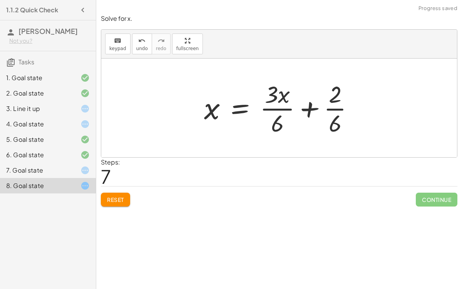
click at [332, 107] on div at bounding box center [282, 107] width 164 height 59
drag, startPoint x: 282, startPoint y: 119, endPoint x: 331, endPoint y: 115, distance: 49.4
click at [331, 115] on div at bounding box center [282, 107] width 164 height 59
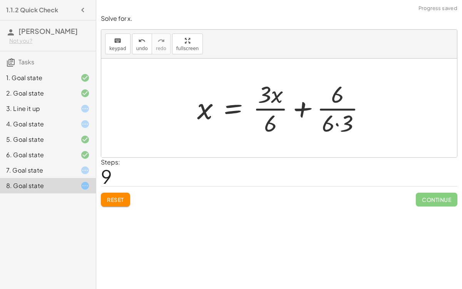
click at [341, 99] on div at bounding box center [284, 107] width 182 height 59
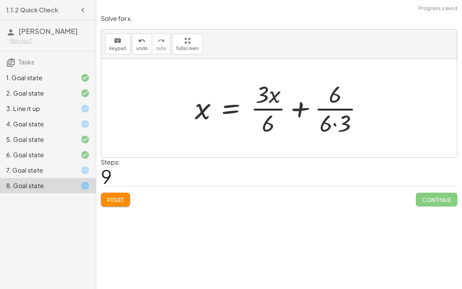
click at [337, 114] on div at bounding box center [282, 107] width 182 height 59
click at [336, 118] on div at bounding box center [282, 107] width 182 height 59
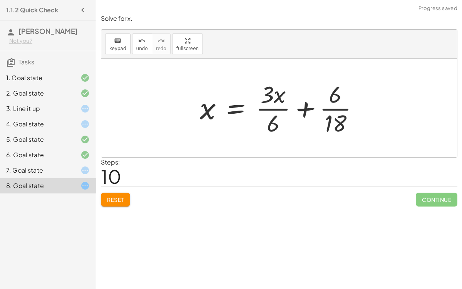
click at [329, 119] on div at bounding box center [282, 107] width 173 height 59
click at [330, 120] on div at bounding box center [278, 107] width 164 height 59
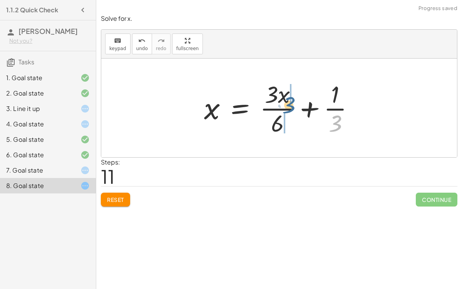
drag, startPoint x: 336, startPoint y: 119, endPoint x: 289, endPoint y: 100, distance: 50.4
click at [289, 100] on div at bounding box center [282, 107] width 164 height 59
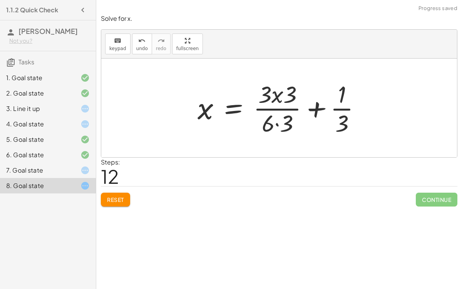
click at [281, 124] on div at bounding box center [282, 107] width 177 height 59
click at [276, 95] on div at bounding box center [282, 107] width 177 height 59
drag, startPoint x: 289, startPoint y: 92, endPoint x: 336, endPoint y: 108, distance: 49.9
click at [336, 108] on div at bounding box center [282, 107] width 177 height 59
click at [342, 121] on div at bounding box center [282, 107] width 177 height 59
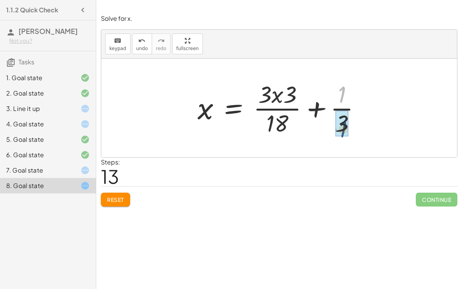
drag, startPoint x: 343, startPoint y: 97, endPoint x: 344, endPoint y: 132, distance: 35.0
drag, startPoint x: 341, startPoint y: 99, endPoint x: 344, endPoint y: 118, distance: 19.9
click at [346, 119] on div at bounding box center [282, 107] width 177 height 59
click at [314, 107] on div at bounding box center [282, 107] width 177 height 59
drag, startPoint x: 287, startPoint y: 96, endPoint x: 280, endPoint y: 120, distance: 25.6
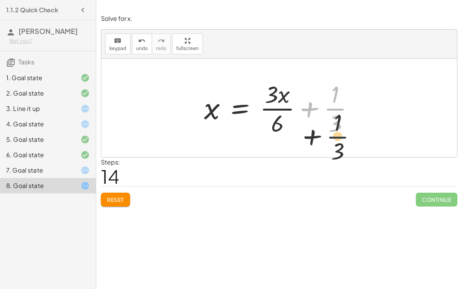
drag, startPoint x: 333, startPoint y: 102, endPoint x: 336, endPoint y: 131, distance: 29.0
click at [336, 131] on div at bounding box center [282, 107] width 164 height 59
drag, startPoint x: 280, startPoint y: 124, endPoint x: 333, endPoint y: 122, distance: 53.5
click at [333, 122] on div at bounding box center [282, 107] width 164 height 59
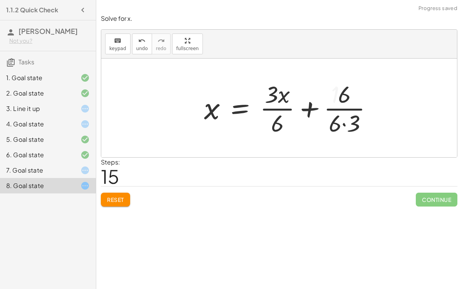
click at [333, 122] on div at bounding box center [291, 107] width 182 height 59
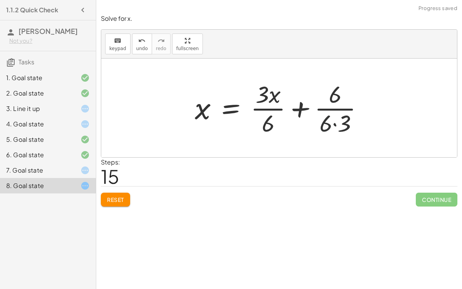
click at [327, 124] on div at bounding box center [282, 107] width 182 height 59
click at [335, 117] on div at bounding box center [282, 107] width 182 height 59
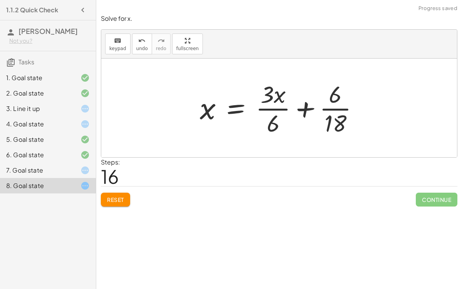
click at [265, 127] on div at bounding box center [282, 107] width 173 height 59
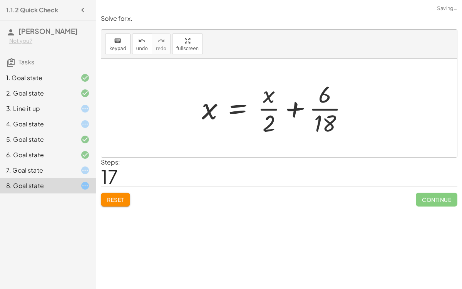
click at [265, 127] on div at bounding box center [278, 107] width 160 height 59
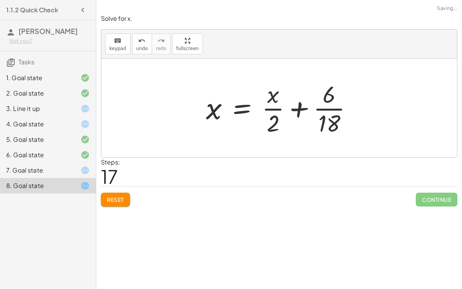
click at [317, 120] on div at bounding box center [282, 107] width 160 height 59
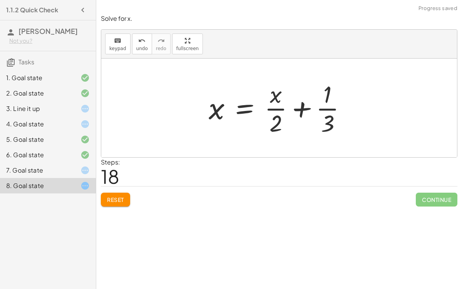
click at [326, 122] on div at bounding box center [281, 107] width 152 height 59
click at [325, 84] on div at bounding box center [282, 107] width 152 height 59
drag, startPoint x: 330, startPoint y: 94, endPoint x: 280, endPoint y: 96, distance: 50.1
click at [280, 96] on div at bounding box center [282, 107] width 152 height 59
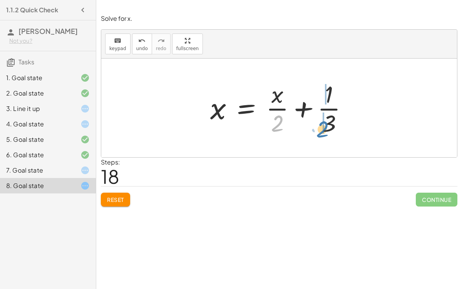
drag, startPoint x: 283, startPoint y: 119, endPoint x: 328, endPoint y: 125, distance: 45.4
click at [328, 125] on div at bounding box center [282, 107] width 152 height 59
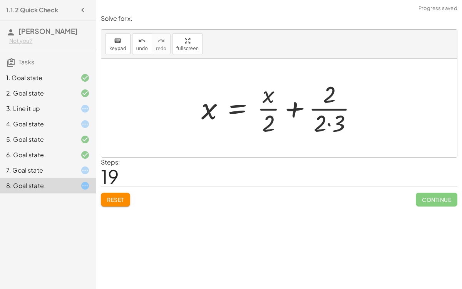
click at [328, 125] on div at bounding box center [282, 107] width 170 height 59
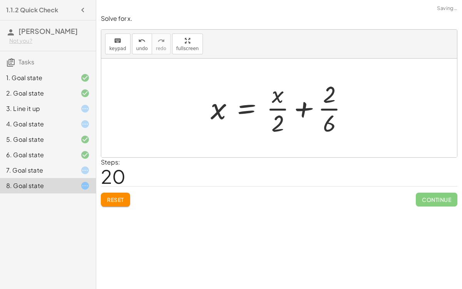
click at [328, 125] on div at bounding box center [282, 107] width 151 height 59
drag, startPoint x: 280, startPoint y: 129, endPoint x: 296, endPoint y: 98, distance: 35.3
click at [296, 98] on div at bounding box center [282, 107] width 152 height 59
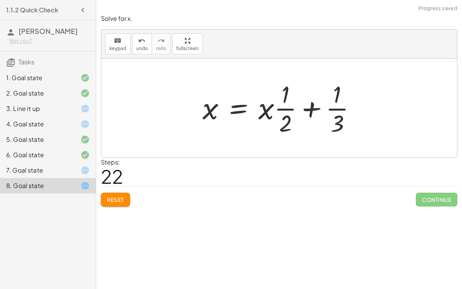
click at [281, 97] on div at bounding box center [282, 107] width 167 height 59
click at [282, 126] on div at bounding box center [282, 107] width 167 height 59
drag, startPoint x: 284, startPoint y: 121, endPoint x: 279, endPoint y: 67, distance: 54.1
drag, startPoint x: 283, startPoint y: 90, endPoint x: 329, endPoint y: 120, distance: 54.5
click at [329, 120] on div at bounding box center [282, 107] width 167 height 59
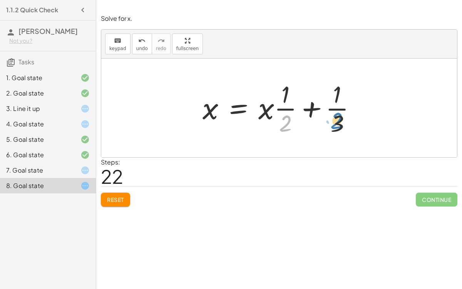
drag, startPoint x: 289, startPoint y: 124, endPoint x: 336, endPoint y: 107, distance: 50.2
click at [336, 107] on div at bounding box center [282, 107] width 167 height 59
drag, startPoint x: 339, startPoint y: 119, endPoint x: 287, endPoint y: 108, distance: 53.2
click at [287, 108] on div at bounding box center [282, 107] width 167 height 59
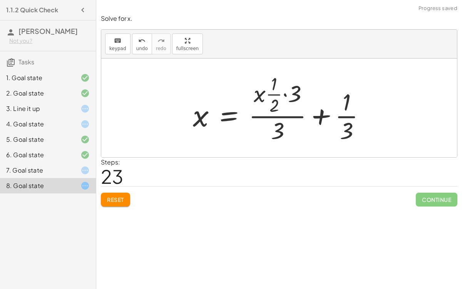
click at [295, 108] on div at bounding box center [282, 108] width 186 height 74
click at [277, 126] on div at bounding box center [282, 108] width 186 height 74
drag, startPoint x: 293, startPoint y: 96, endPoint x: 279, endPoint y: 129, distance: 35.9
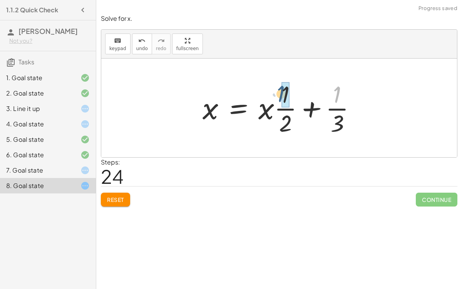
drag, startPoint x: 339, startPoint y: 96, endPoint x: 282, endPoint y: 95, distance: 56.6
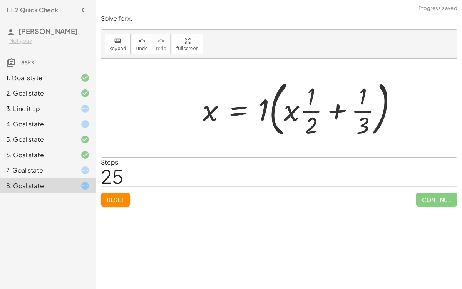
click at [314, 97] on div at bounding box center [303, 108] width 209 height 64
click at [261, 111] on div at bounding box center [303, 108] width 209 height 64
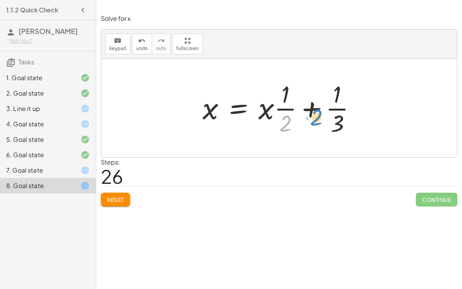
drag, startPoint x: 285, startPoint y: 119, endPoint x: 312, endPoint y: 110, distance: 28.7
click at [312, 110] on div at bounding box center [282, 107] width 167 height 59
drag, startPoint x: 336, startPoint y: 122, endPoint x: 299, endPoint y: 127, distance: 37.3
click at [299, 127] on div at bounding box center [282, 107] width 167 height 59
drag, startPoint x: 285, startPoint y: 126, endPoint x: 329, endPoint y: 122, distance: 44.4
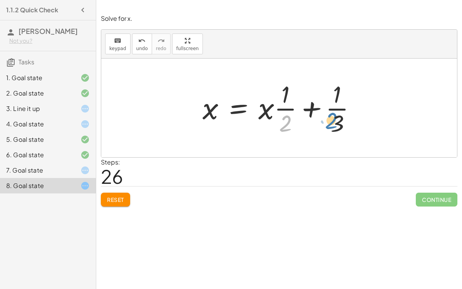
click at [329, 122] on div at bounding box center [282, 107] width 167 height 59
drag, startPoint x: 335, startPoint y: 98, endPoint x: 305, endPoint y: 108, distance: 32.1
click at [305, 108] on div at bounding box center [282, 107] width 167 height 59
drag, startPoint x: 286, startPoint y: 124, endPoint x: 318, endPoint y: 132, distance: 33.2
click at [318, 132] on div at bounding box center [282, 107] width 167 height 59
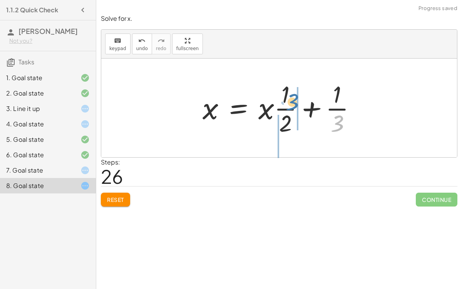
drag, startPoint x: 337, startPoint y: 126, endPoint x: 292, endPoint y: 104, distance: 49.9
click at [292, 104] on div at bounding box center [282, 107] width 167 height 59
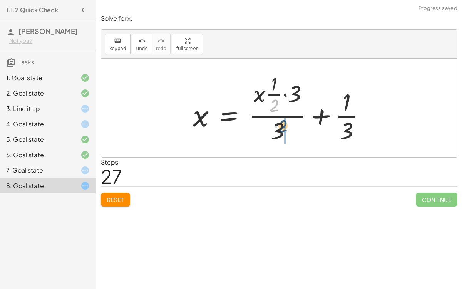
drag, startPoint x: 277, startPoint y: 108, endPoint x: 286, endPoint y: 129, distance: 22.6
click at [286, 129] on div at bounding box center [282, 108] width 186 height 74
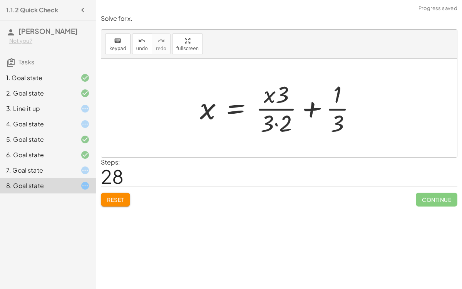
click at [271, 125] on div at bounding box center [281, 107] width 170 height 59
click at [271, 125] on div at bounding box center [282, 107] width 170 height 59
click at [267, 115] on div at bounding box center [282, 107] width 170 height 59
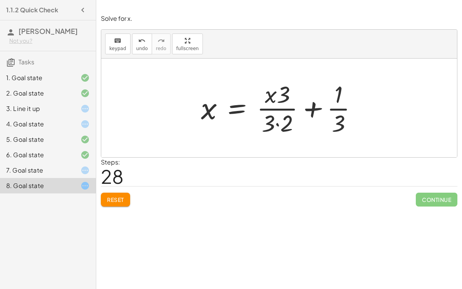
click at [267, 115] on div at bounding box center [282, 107] width 170 height 59
click at [284, 121] on div at bounding box center [282, 107] width 170 height 59
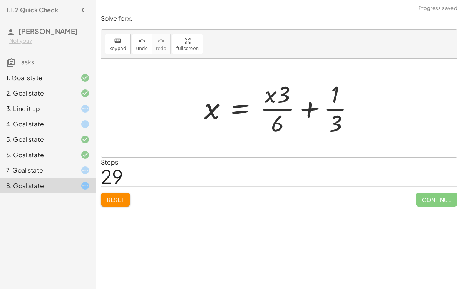
click at [281, 103] on div at bounding box center [282, 107] width 164 height 59
drag, startPoint x: 285, startPoint y: 99, endPoint x: 307, endPoint y: 94, distance: 22.6
click at [307, 94] on div at bounding box center [282, 107] width 164 height 59
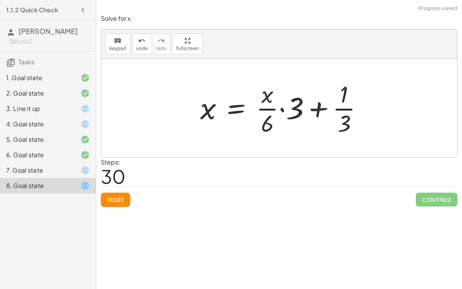
click at [294, 104] on div at bounding box center [284, 107] width 177 height 59
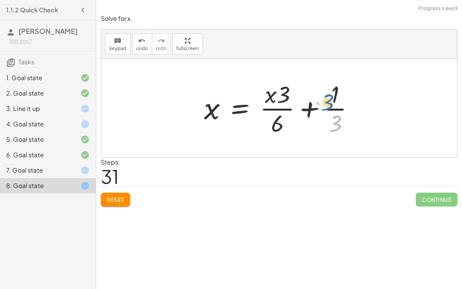
drag, startPoint x: 337, startPoint y: 128, endPoint x: 329, endPoint y: 104, distance: 25.0
click at [329, 104] on div at bounding box center [282, 107] width 164 height 59
drag, startPoint x: 335, startPoint y: 102, endPoint x: 337, endPoint y: 122, distance: 20.1
click at [337, 122] on div at bounding box center [282, 107] width 164 height 59
drag, startPoint x: 336, startPoint y: 99, endPoint x: 331, endPoint y: 134, distance: 36.1
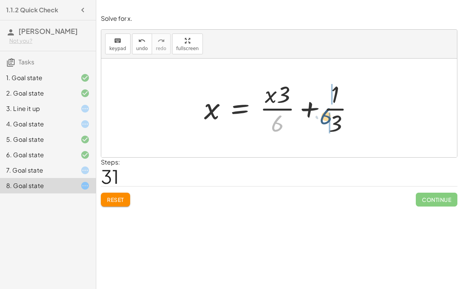
drag, startPoint x: 283, startPoint y: 124, endPoint x: 332, endPoint y: 117, distance: 50.0
click at [332, 117] on div at bounding box center [282, 107] width 164 height 59
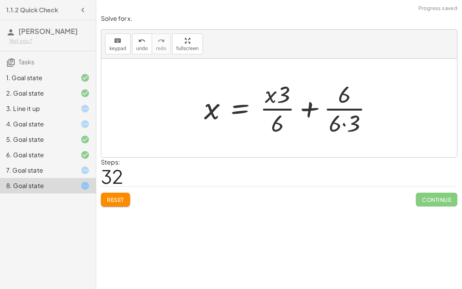
click at [342, 116] on div at bounding box center [291, 107] width 182 height 59
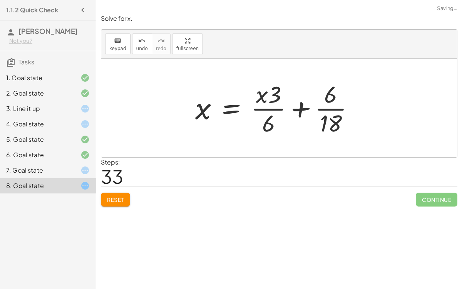
click at [336, 115] on div at bounding box center [277, 107] width 173 height 59
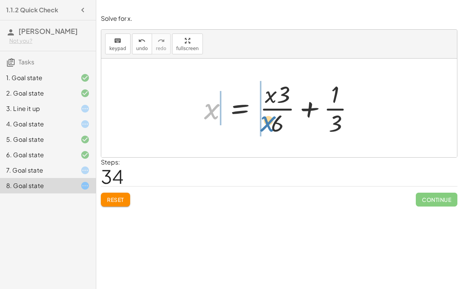
drag, startPoint x: 215, startPoint y: 113, endPoint x: 271, endPoint y: 125, distance: 57.5
click at [271, 125] on div at bounding box center [282, 107] width 164 height 59
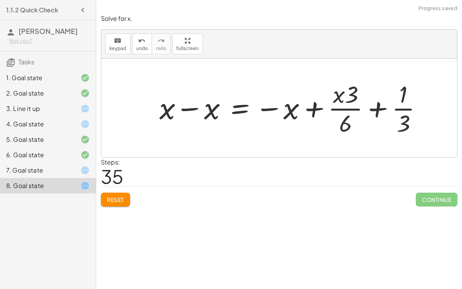
click at [271, 125] on div at bounding box center [293, 107] width 277 height 59
click at [212, 105] on div at bounding box center [293, 107] width 277 height 59
click at [315, 97] on div at bounding box center [316, 107] width 232 height 59
click at [321, 104] on div at bounding box center [316, 107] width 232 height 59
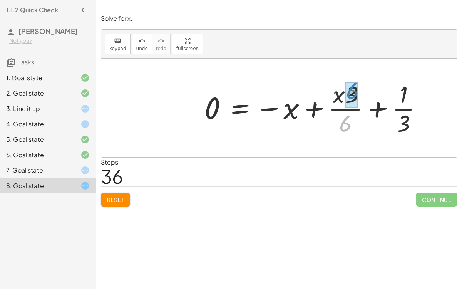
drag, startPoint x: 340, startPoint y: 124, endPoint x: 349, endPoint y: 102, distance: 24.3
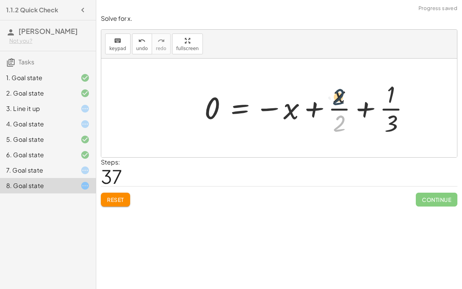
drag, startPoint x: 342, startPoint y: 119, endPoint x: 341, endPoint y: 91, distance: 28.1
click at [341, 91] on div at bounding box center [309, 107] width 219 height 59
drag, startPoint x: 338, startPoint y: 120, endPoint x: 352, endPoint y: 95, distance: 29.3
click at [352, 95] on div at bounding box center [309, 107] width 219 height 59
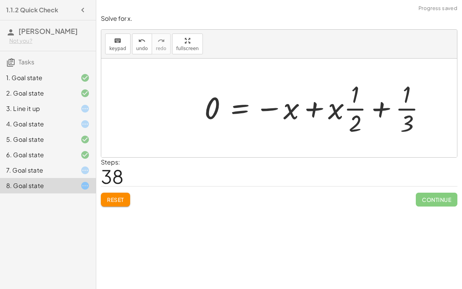
click at [341, 106] on div at bounding box center [317, 107] width 235 height 59
click at [316, 110] on div at bounding box center [317, 107] width 235 height 59
drag, startPoint x: 358, startPoint y: 124, endPoint x: 357, endPoint y: 88, distance: 35.4
click at [357, 88] on div at bounding box center [317, 107] width 235 height 59
click at [375, 106] on div at bounding box center [317, 107] width 235 height 59
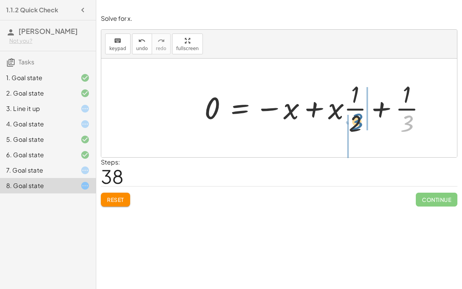
drag, startPoint x: 401, startPoint y: 120, endPoint x: 351, endPoint y: 118, distance: 50.4
click at [351, 118] on div at bounding box center [317, 107] width 235 height 59
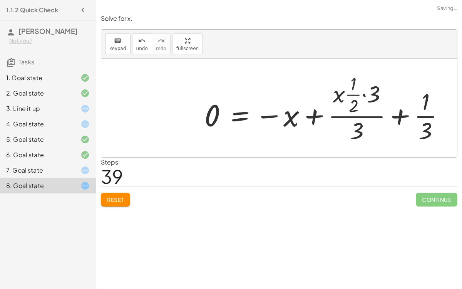
click at [358, 110] on div at bounding box center [327, 108] width 254 height 74
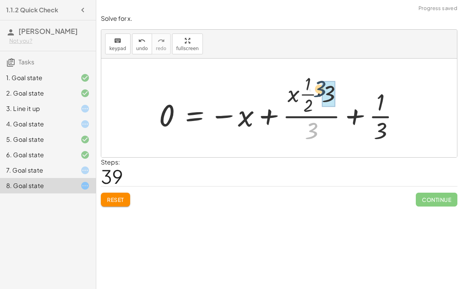
drag, startPoint x: 316, startPoint y: 134, endPoint x: 327, endPoint y: 92, distance: 42.8
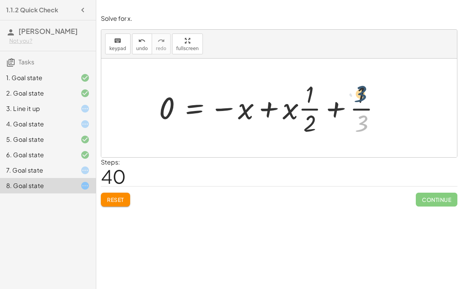
drag, startPoint x: 355, startPoint y: 118, endPoint x: 351, endPoint y: 89, distance: 29.6
click at [351, 89] on div at bounding box center [272, 107] width 235 height 59
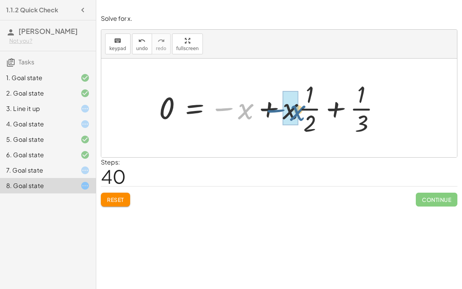
drag, startPoint x: 251, startPoint y: 111, endPoint x: 303, endPoint y: 113, distance: 52.0
click at [303, 113] on div at bounding box center [272, 107] width 235 height 59
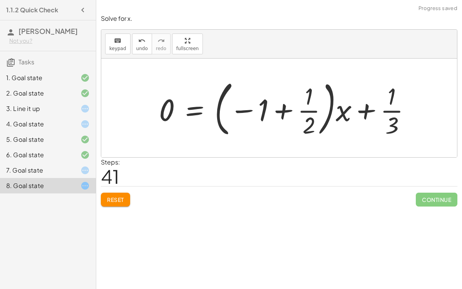
click at [303, 113] on div at bounding box center [288, 108] width 266 height 64
click at [296, 130] on div at bounding box center [288, 108] width 266 height 64
click at [258, 119] on div at bounding box center [288, 108] width 266 height 64
click at [263, 115] on div at bounding box center [288, 108] width 266 height 64
drag, startPoint x: 265, startPoint y: 117, endPoint x: 322, endPoint y: 115, distance: 57.4
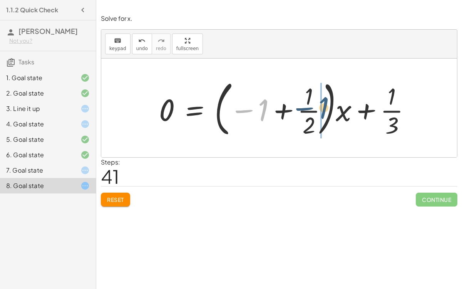
click at [322, 115] on div at bounding box center [288, 108] width 266 height 64
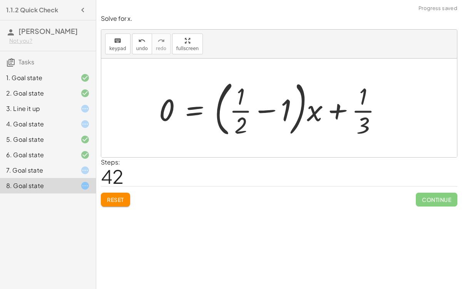
click at [273, 108] on div at bounding box center [273, 108] width 237 height 64
drag, startPoint x: 243, startPoint y: 125, endPoint x: 242, endPoint y: 94, distance: 30.4
click at [242, 94] on div at bounding box center [273, 108] width 237 height 64
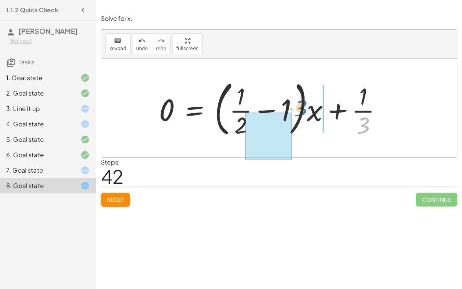
drag, startPoint x: 359, startPoint y: 125, endPoint x: 296, endPoint y: 108, distance: 64.7
click at [296, 108] on div at bounding box center [273, 108] width 237 height 64
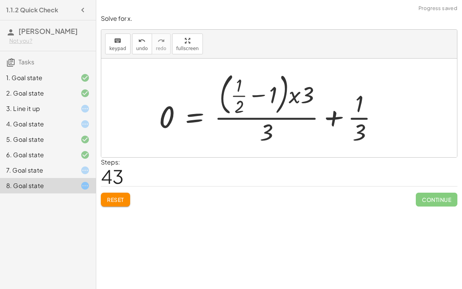
click at [296, 108] on div at bounding box center [271, 108] width 233 height 78
click at [298, 110] on div at bounding box center [271, 108] width 233 height 78
click at [267, 134] on div at bounding box center [271, 108] width 233 height 78
drag, startPoint x: 308, startPoint y: 98, endPoint x: 272, endPoint y: 132, distance: 50.1
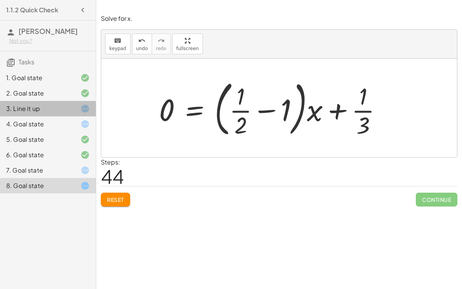
click at [72, 106] on div at bounding box center [79, 108] width 22 height 9
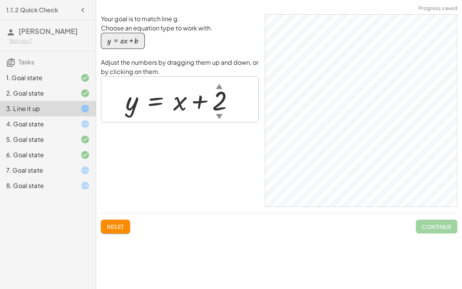
click at [220, 111] on div "▼" at bounding box center [219, 116] width 7 height 10
click at [223, 97] on div at bounding box center [184, 99] width 124 height 35
drag, startPoint x: 221, startPoint y: 96, endPoint x: 227, endPoint y: 88, distance: 9.9
click at [227, 88] on div at bounding box center [183, 99] width 122 height 35
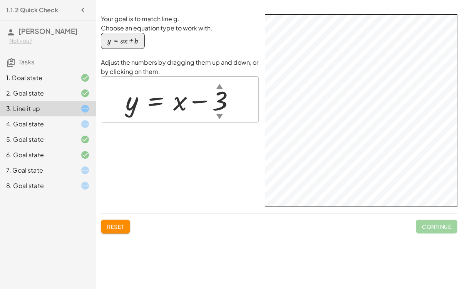
click at [180, 105] on div at bounding box center [183, 99] width 123 height 35
drag, startPoint x: 177, startPoint y: 103, endPoint x: 198, endPoint y: 111, distance: 22.3
click at [198, 111] on div at bounding box center [183, 99] width 123 height 35
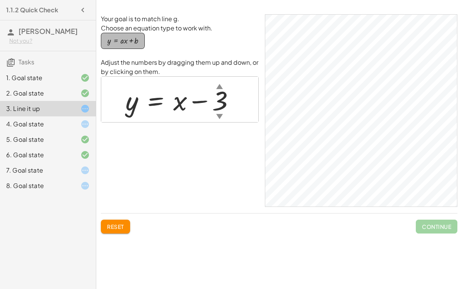
click at [120, 44] on div "button" at bounding box center [122, 41] width 31 height 8
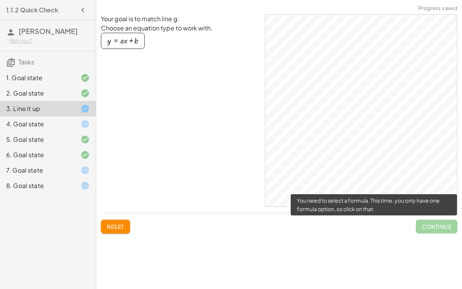
click at [446, 220] on span "Continue" at bounding box center [437, 226] width 42 height 14
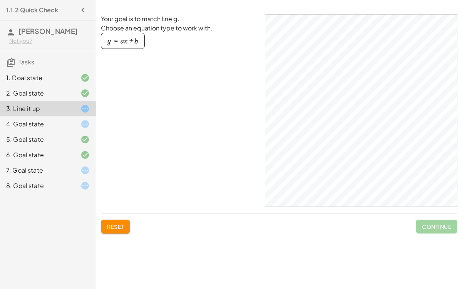
click at [102, 226] on button "Reset" at bounding box center [115, 226] width 29 height 14
click at [104, 228] on button "Reset" at bounding box center [115, 226] width 29 height 14
click at [111, 44] on div "button" at bounding box center [122, 41] width 31 height 8
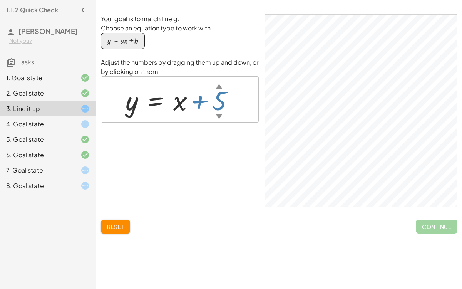
drag, startPoint x: 220, startPoint y: 85, endPoint x: 218, endPoint y: 77, distance: 9.1
click at [218, 77] on div "y = + x + 5 ▲ ▼" at bounding box center [179, 99] width 157 height 45
click at [217, 100] on div at bounding box center [183, 99] width 122 height 35
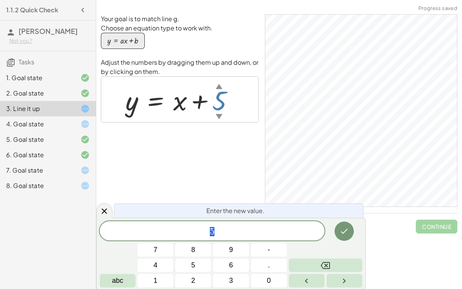
click at [216, 87] on div "▲" at bounding box center [218, 86] width 7 height 10
click at [218, 113] on div "▼" at bounding box center [218, 116] width 7 height 10
click at [100, 215] on div at bounding box center [104, 210] width 16 height 15
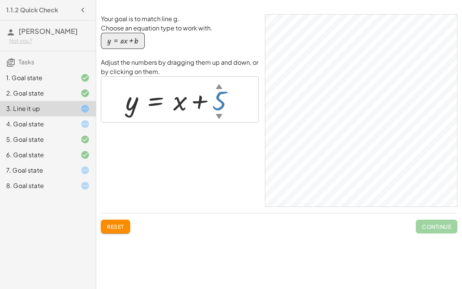
click at [219, 84] on div "▲" at bounding box center [218, 86] width 7 height 10
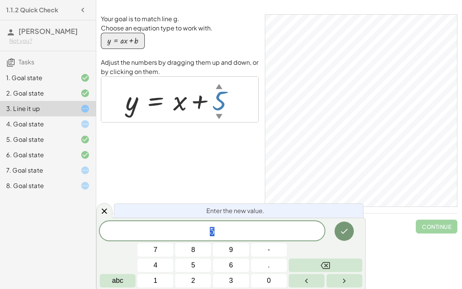
click at [217, 79] on div at bounding box center [179, 99] width 157 height 45
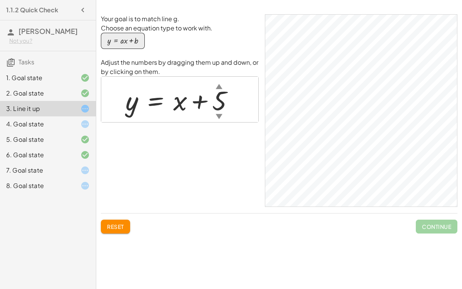
click at [217, 79] on div at bounding box center [179, 99] width 157 height 45
click at [217, 84] on div "▲" at bounding box center [218, 86] width 7 height 10
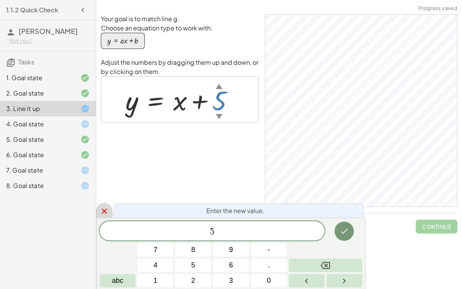
click at [105, 207] on icon at bounding box center [104, 210] width 9 height 9
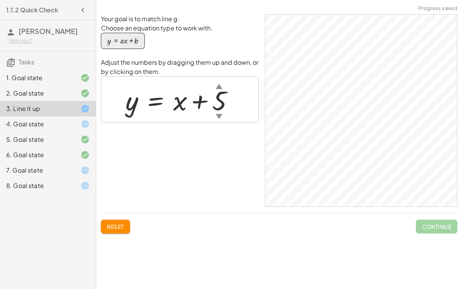
click at [216, 80] on div "y = + x + 5 ▲ ▼" at bounding box center [180, 99] width 132 height 39
click at [219, 116] on div "▼" at bounding box center [218, 116] width 7 height 10
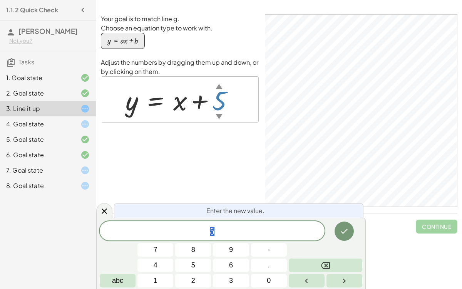
click at [219, 117] on div "▼" at bounding box center [218, 116] width 7 height 10
drag, startPoint x: 232, startPoint y: 101, endPoint x: 224, endPoint y: 59, distance: 42.5
click at [224, 59] on div "Adjust the numbers by dragging them up and down, or by clicking on them. y = + …" at bounding box center [180, 90] width 158 height 65
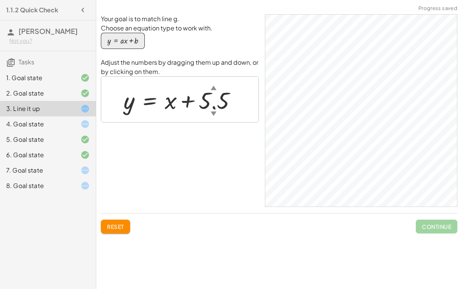
click at [215, 100] on div at bounding box center [183, 99] width 127 height 31
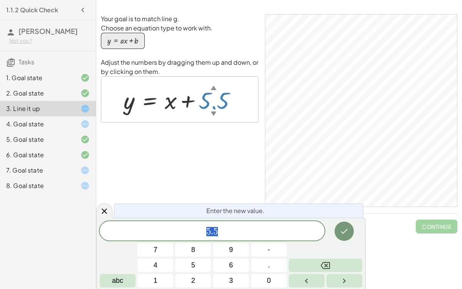
click at [234, 235] on span "5 . 5" at bounding box center [212, 231] width 225 height 11
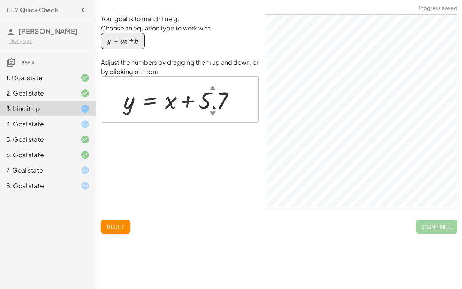
click at [227, 98] on div at bounding box center [182, 99] width 125 height 31
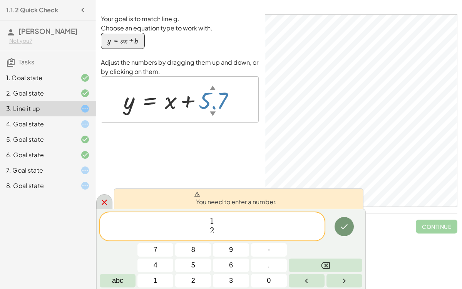
click at [97, 199] on div at bounding box center [104, 201] width 16 height 15
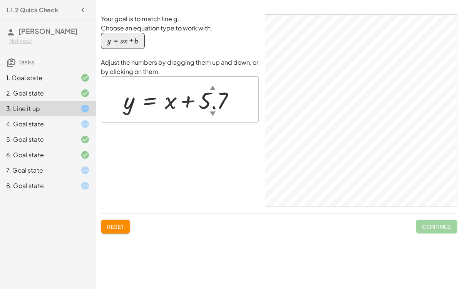
click at [55, 168] on div "7. Goal state" at bounding box center [37, 169] width 62 height 9
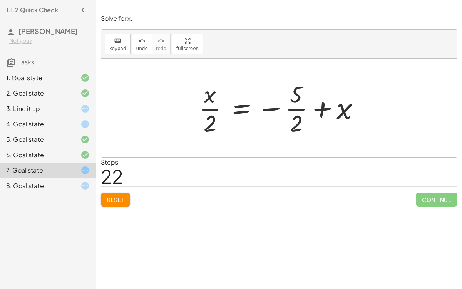
click at [30, 147] on div "4. Goal state" at bounding box center [48, 154] width 96 height 15
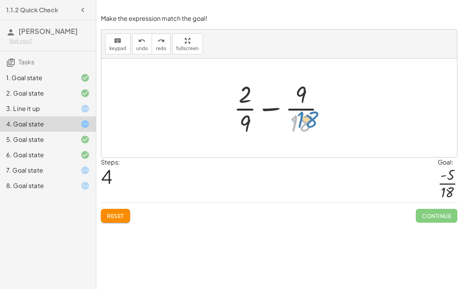
drag, startPoint x: 299, startPoint y: 129, endPoint x: 306, endPoint y: 126, distance: 7.1
click at [306, 126] on div at bounding box center [282, 107] width 105 height 59
click at [303, 93] on div at bounding box center [282, 107] width 105 height 59
click at [308, 112] on div at bounding box center [282, 107] width 105 height 59
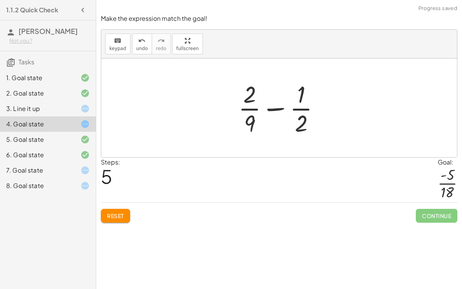
click at [252, 113] on div at bounding box center [281, 107] width 95 height 59
drag, startPoint x: 253, startPoint y: 94, endPoint x: 300, endPoint y: 127, distance: 57.9
click at [300, 127] on div at bounding box center [281, 107] width 95 height 59
drag, startPoint x: 301, startPoint y: 127, endPoint x: 259, endPoint y: 119, distance: 42.9
click at [259, 119] on div at bounding box center [281, 107] width 95 height 59
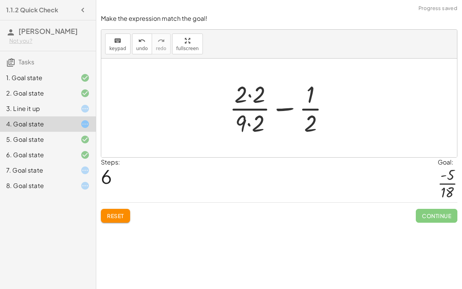
click at [260, 119] on div at bounding box center [282, 107] width 114 height 59
click at [250, 91] on div at bounding box center [282, 107] width 114 height 59
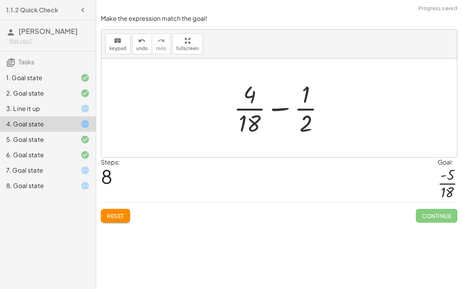
click at [251, 123] on div at bounding box center [282, 107] width 105 height 59
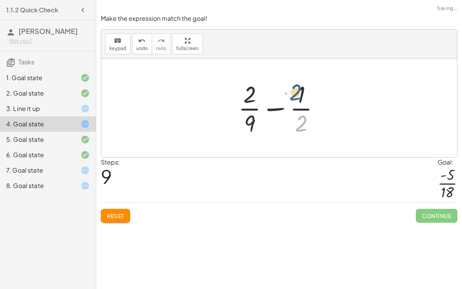
drag, startPoint x: 300, startPoint y: 126, endPoint x: 292, endPoint y: 100, distance: 27.6
click at [292, 100] on div at bounding box center [281, 107] width 95 height 59
drag, startPoint x: 299, startPoint y: 98, endPoint x: 281, endPoint y: 78, distance: 26.4
click at [281, 78] on div at bounding box center [281, 107] width 95 height 59
drag, startPoint x: 250, startPoint y: 121, endPoint x: 287, endPoint y: 109, distance: 38.5
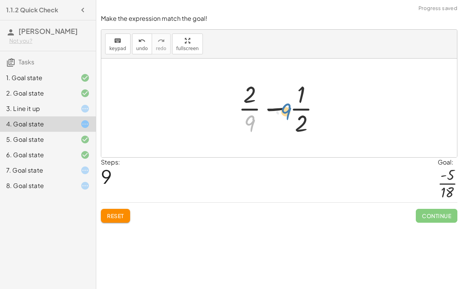
click at [287, 109] on div at bounding box center [281, 107] width 95 height 59
click at [114, 217] on span "Reset" at bounding box center [115, 215] width 17 height 7
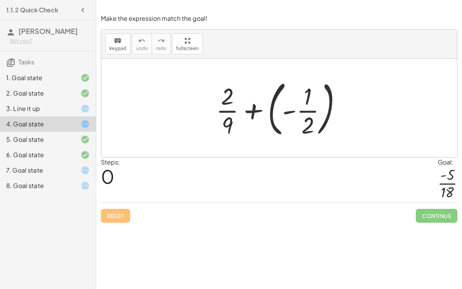
click at [296, 0] on div at bounding box center [279, 5] width 366 height 10
drag, startPoint x: 218, startPoint y: 90, endPoint x: 234, endPoint y: 96, distance: 17.2
click at [234, 96] on div at bounding box center [282, 108] width 140 height 64
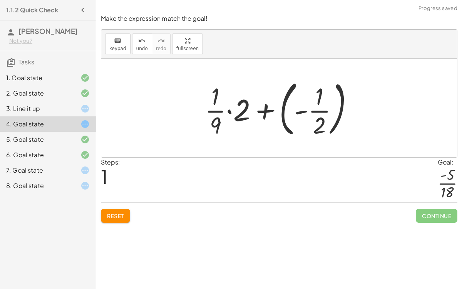
click at [118, 212] on span "Reset" at bounding box center [115, 215] width 17 height 7
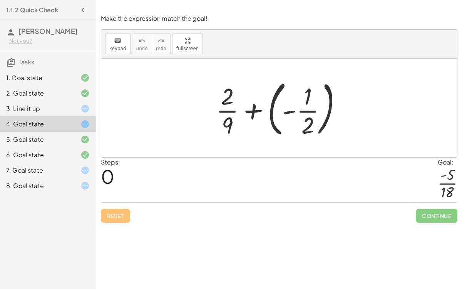
click at [315, 111] on div at bounding box center [282, 108] width 140 height 64
click at [271, 110] on div at bounding box center [282, 108] width 140 height 64
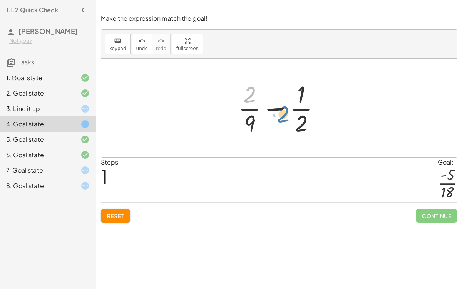
drag, startPoint x: 246, startPoint y: 87, endPoint x: 251, endPoint y: 97, distance: 11.2
click at [251, 97] on div at bounding box center [281, 107] width 95 height 59
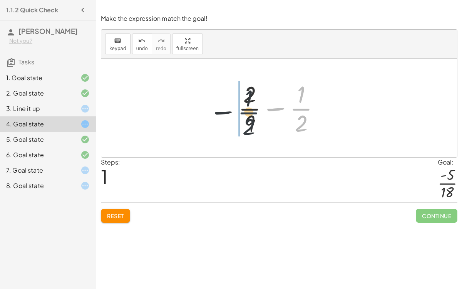
drag, startPoint x: 294, startPoint y: 108, endPoint x: 231, endPoint y: 110, distance: 63.2
click at [231, 110] on div "+ · 2 · 9 + ( - · 1 · 2 ) − · 1 · 2 + · 2 · 9 · 1 · 2 −" at bounding box center [279, 107] width 105 height 63
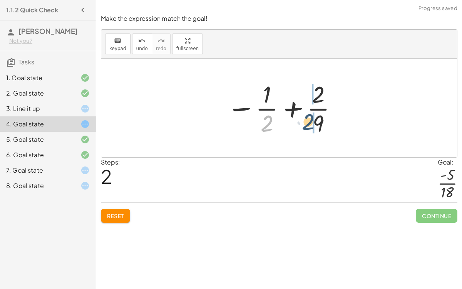
drag, startPoint x: 263, startPoint y: 122, endPoint x: 312, endPoint y: 121, distance: 48.9
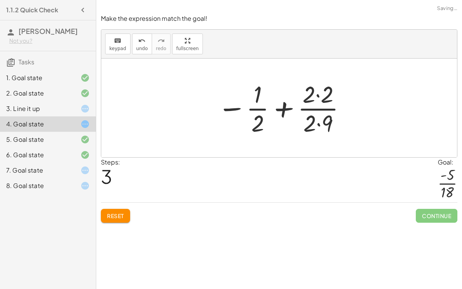
click at [301, 105] on div at bounding box center [282, 107] width 137 height 59
click at [309, 97] on div at bounding box center [282, 107] width 137 height 59
click at [315, 120] on div at bounding box center [282, 107] width 137 height 59
click at [321, 134] on div at bounding box center [282, 107] width 137 height 59
click at [308, 101] on div at bounding box center [282, 107] width 137 height 59
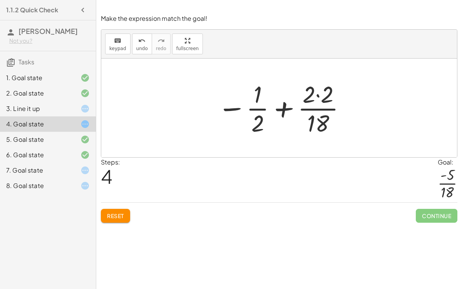
click at [318, 93] on div at bounding box center [282, 107] width 137 height 59
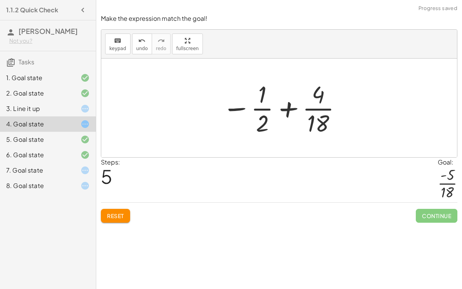
click at [289, 103] on div at bounding box center [282, 107] width 128 height 59
click at [251, 114] on div at bounding box center [282, 107] width 128 height 59
click at [259, 107] on div at bounding box center [282, 107] width 128 height 59
click at [238, 108] on div at bounding box center [282, 107] width 128 height 59
drag, startPoint x: 271, startPoint y: 122, endPoint x: 270, endPoint y: 127, distance: 5.4
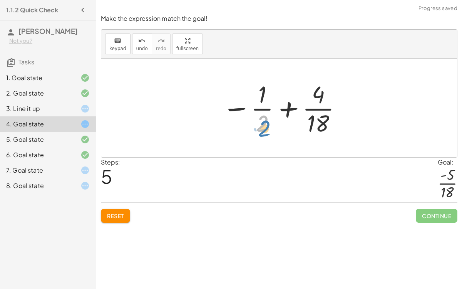
click at [270, 127] on div at bounding box center [282, 107] width 128 height 59
drag, startPoint x: 316, startPoint y: 97, endPoint x: 271, endPoint y: 118, distance: 48.9
click at [271, 118] on div at bounding box center [282, 107] width 128 height 59
drag, startPoint x: 317, startPoint y: 126, endPoint x: 267, endPoint y: 108, distance: 52.6
click at [267, 108] on div at bounding box center [282, 107] width 128 height 59
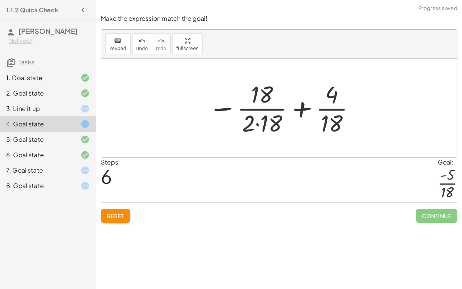
click at [269, 123] on div at bounding box center [281, 107] width 155 height 59
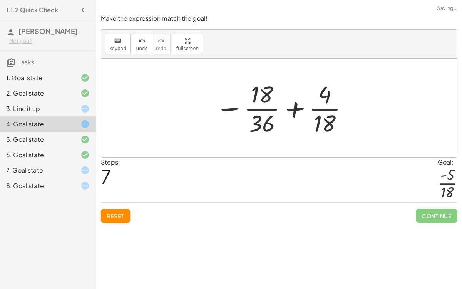
click at [263, 95] on div at bounding box center [282, 107] width 142 height 59
click at [264, 119] on div at bounding box center [282, 107] width 142 height 59
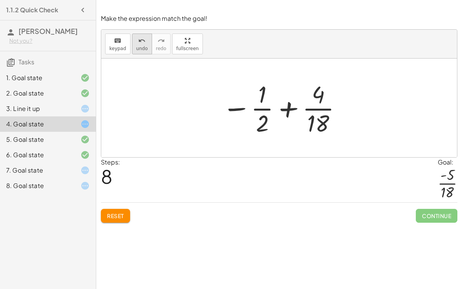
click at [142, 42] on icon "undo" at bounding box center [141, 40] width 7 height 9
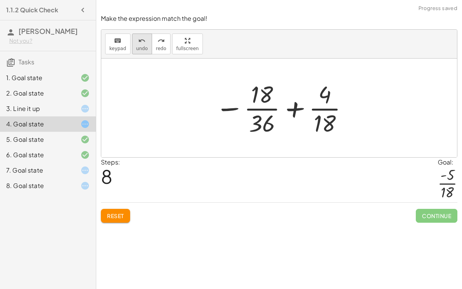
click at [140, 48] on span "undo" at bounding box center [142, 48] width 12 height 5
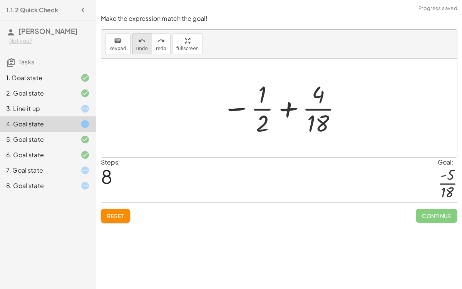
click at [143, 43] on div "undo" at bounding box center [142, 40] width 12 height 9
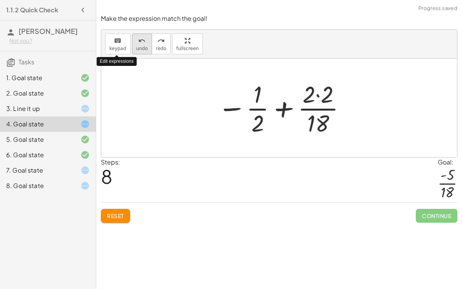
click at [136, 42] on div "undo" at bounding box center [142, 40] width 12 height 9
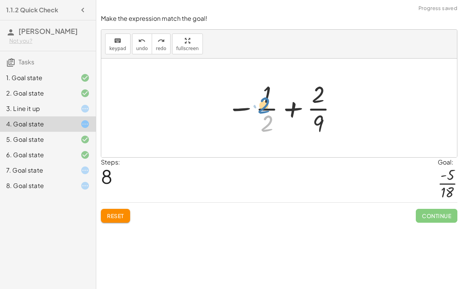
drag, startPoint x: 268, startPoint y: 117, endPoint x: 266, endPoint y: 103, distance: 14.0
click at [266, 103] on div at bounding box center [282, 107] width 119 height 59
drag, startPoint x: 321, startPoint y: 94, endPoint x: 309, endPoint y: 102, distance: 14.2
click at [309, 102] on div at bounding box center [282, 107] width 119 height 59
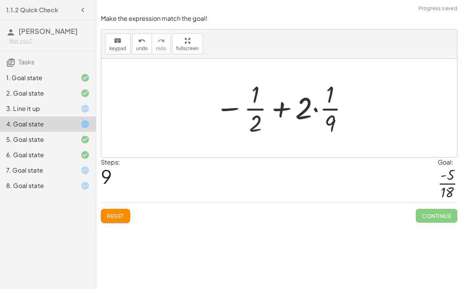
click at [309, 102] on div at bounding box center [282, 107] width 142 height 59
drag, startPoint x: 309, startPoint y: 102, endPoint x: 328, endPoint y: 94, distance: 20.7
click at [328, 94] on div at bounding box center [282, 107] width 142 height 59
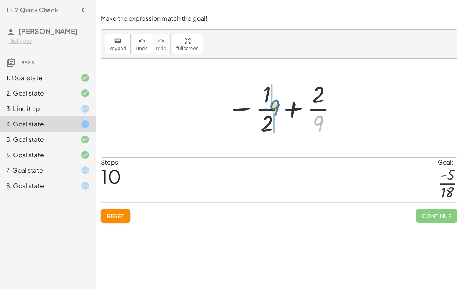
drag, startPoint x: 324, startPoint y: 121, endPoint x: 280, endPoint y: 105, distance: 46.8
click at [280, 105] on div at bounding box center [282, 107] width 119 height 59
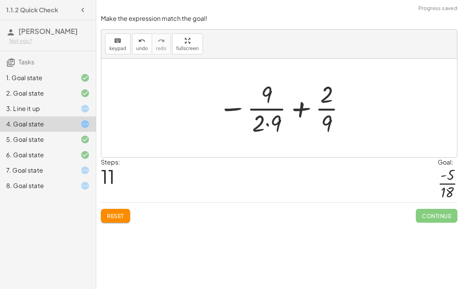
click at [279, 116] on div at bounding box center [281, 107] width 135 height 59
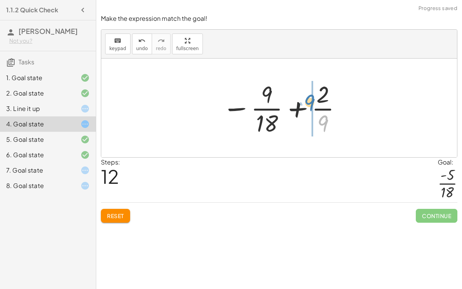
drag, startPoint x: 325, startPoint y: 123, endPoint x: 311, endPoint y: 102, distance: 24.9
click at [311, 102] on div at bounding box center [282, 107] width 128 height 59
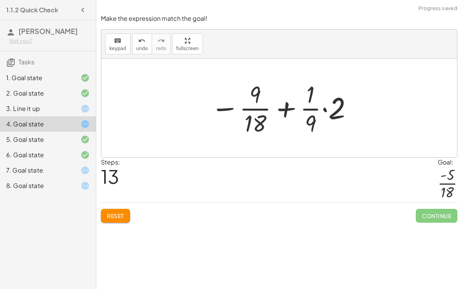
click at [324, 115] on div at bounding box center [282, 107] width 151 height 59
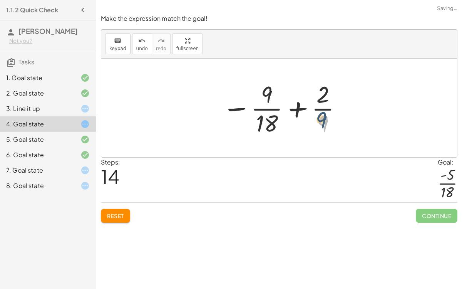
drag, startPoint x: 326, startPoint y: 117, endPoint x: 323, endPoint y: 112, distance: 5.7
click at [323, 112] on div at bounding box center [282, 107] width 128 height 59
drag, startPoint x: 326, startPoint y: 96, endPoint x: 309, endPoint y: 126, distance: 33.9
click at [309, 126] on div at bounding box center [282, 107] width 128 height 59
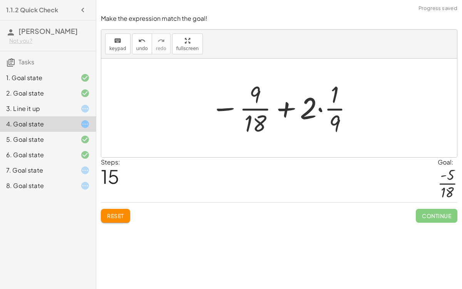
click at [309, 126] on div at bounding box center [282, 107] width 151 height 59
click at [323, 110] on div at bounding box center [282, 107] width 151 height 59
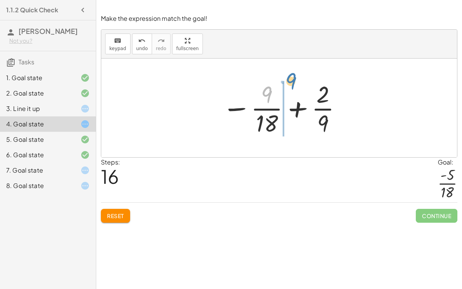
drag, startPoint x: 268, startPoint y: 99, endPoint x: 278, endPoint y: 92, distance: 12.4
click at [278, 92] on div at bounding box center [282, 107] width 128 height 59
click at [269, 118] on div at bounding box center [282, 107] width 128 height 59
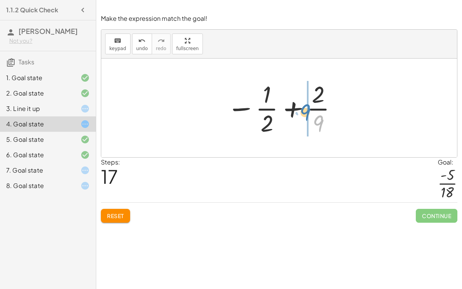
drag, startPoint x: 313, startPoint y: 120, endPoint x: 301, endPoint y: 110, distance: 15.6
click at [301, 110] on div at bounding box center [282, 107] width 119 height 59
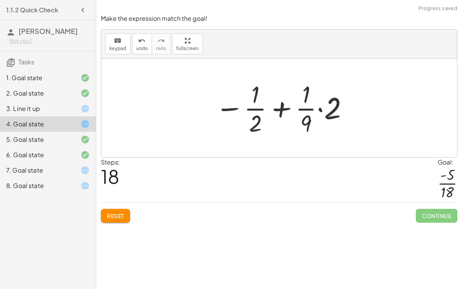
click at [335, 104] on div at bounding box center [282, 107] width 142 height 59
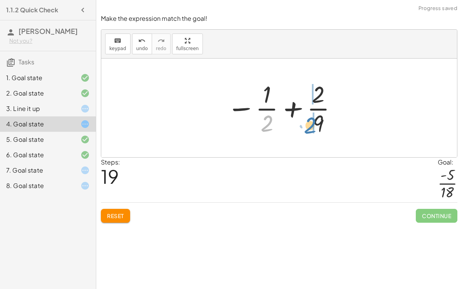
drag, startPoint x: 272, startPoint y: 123, endPoint x: 315, endPoint y: 125, distance: 43.1
click at [315, 125] on div at bounding box center [282, 107] width 119 height 59
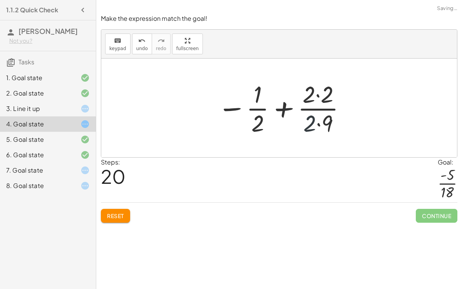
click at [315, 125] on div at bounding box center [282, 107] width 137 height 59
click at [321, 100] on div at bounding box center [282, 107] width 137 height 59
click at [322, 123] on div at bounding box center [281, 107] width 135 height 59
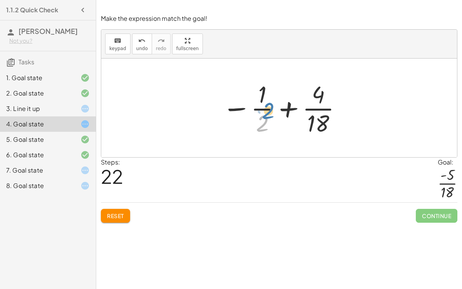
drag, startPoint x: 260, startPoint y: 124, endPoint x: 266, endPoint y: 112, distance: 12.7
click at [266, 112] on div at bounding box center [282, 107] width 128 height 59
drag, startPoint x: 312, startPoint y: 123, endPoint x: 261, endPoint y: 112, distance: 52.8
click at [261, 112] on div at bounding box center [282, 107] width 128 height 59
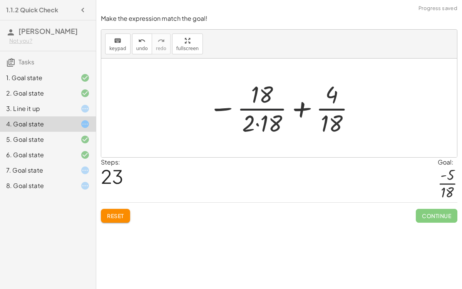
click at [261, 112] on div at bounding box center [281, 107] width 155 height 59
click at [255, 122] on div at bounding box center [281, 107] width 155 height 59
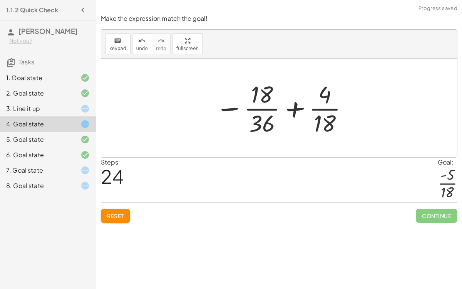
click at [63, 174] on div "7. Goal state" at bounding box center [37, 169] width 62 height 9
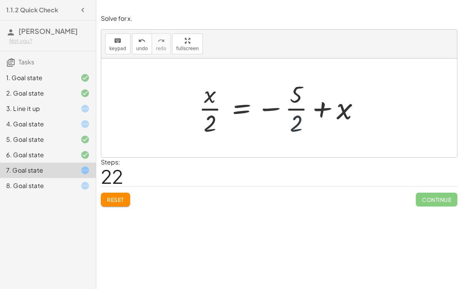
drag, startPoint x: 304, startPoint y: 122, endPoint x: 293, endPoint y: 93, distance: 31.0
click at [293, 93] on div at bounding box center [282, 107] width 175 height 59
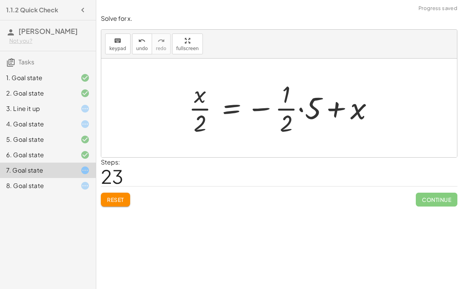
click at [293, 93] on div at bounding box center [284, 107] width 199 height 59
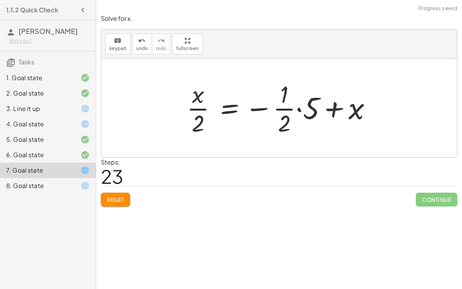
click at [293, 93] on div at bounding box center [282, 107] width 199 height 59
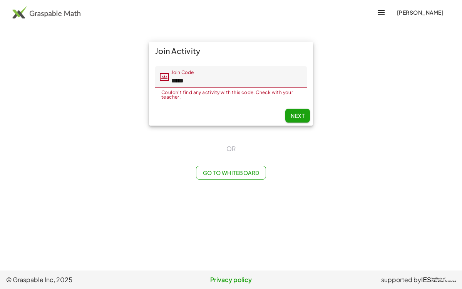
click at [306, 111] on button "Next" at bounding box center [297, 116] width 25 height 14
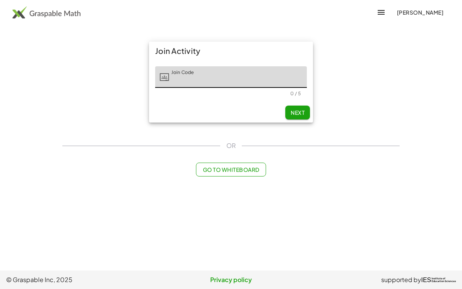
click at [256, 166] on span "Go to Whiteboard" at bounding box center [230, 169] width 57 height 7
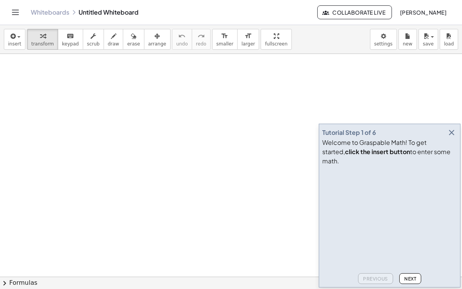
click at [14, 11] on icon "Toggle navigation" at bounding box center [15, 12] width 9 height 9
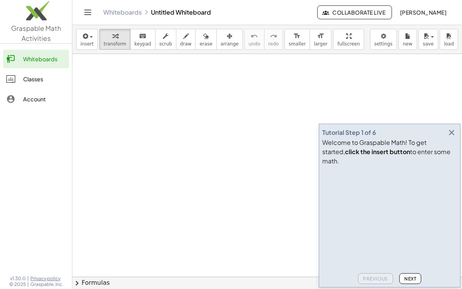
click at [33, 27] on img at bounding box center [36, 12] width 72 height 33
